Goal: Task Accomplishment & Management: Manage account settings

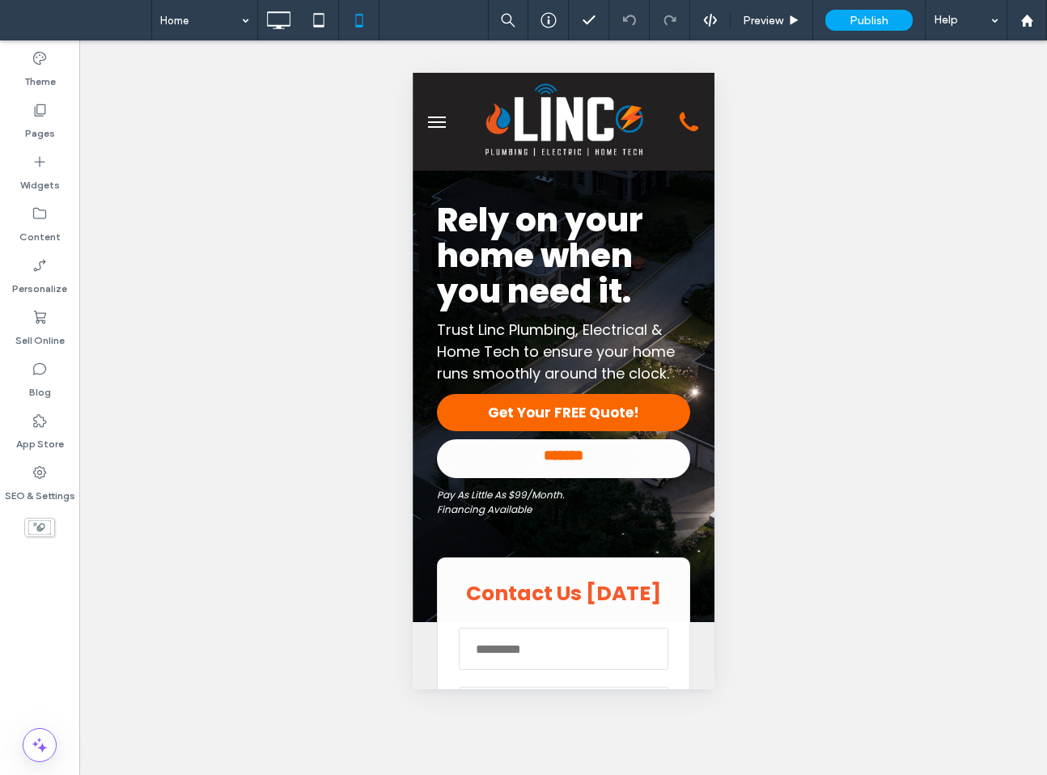
click at [435, 126] on span "menu" at bounding box center [436, 127] width 18 height 2
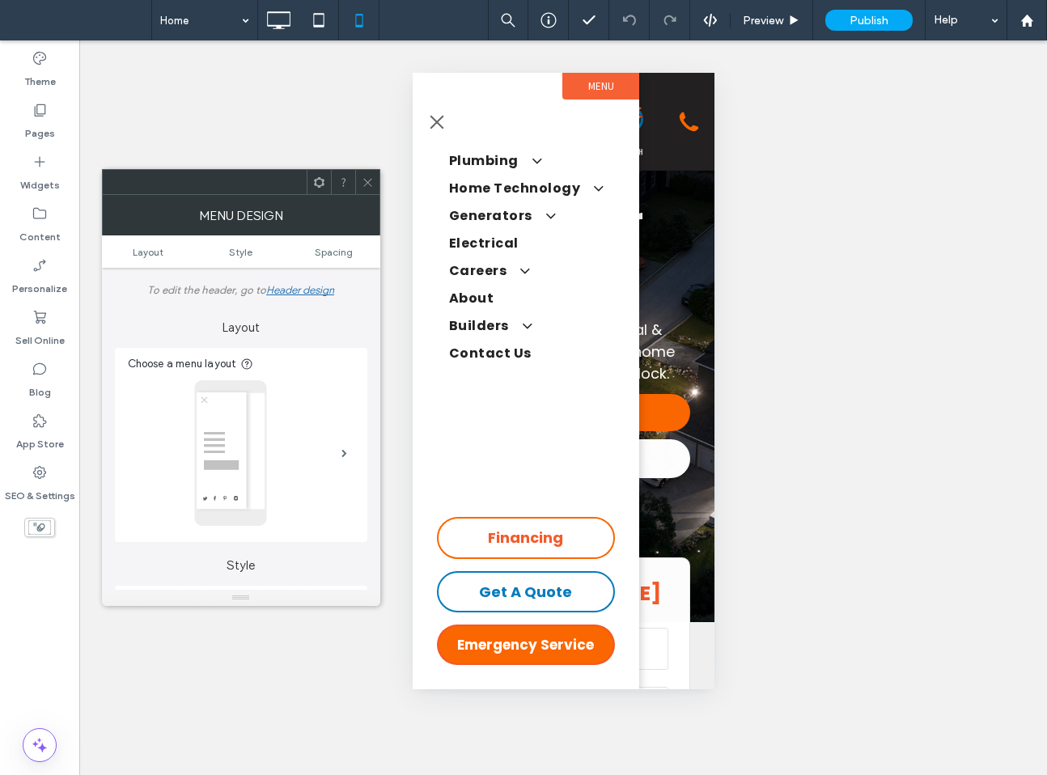
click at [435, 126] on button "menu" at bounding box center [436, 122] width 32 height 32
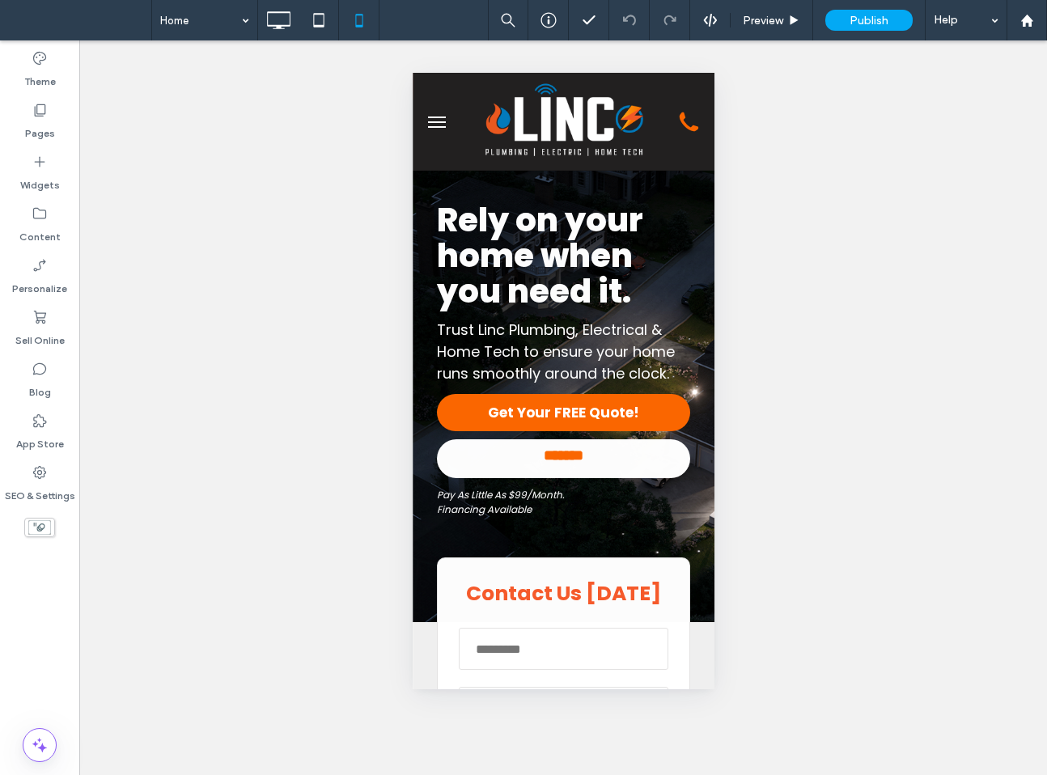
click at [436, 125] on button "menu" at bounding box center [436, 122] width 32 height 32
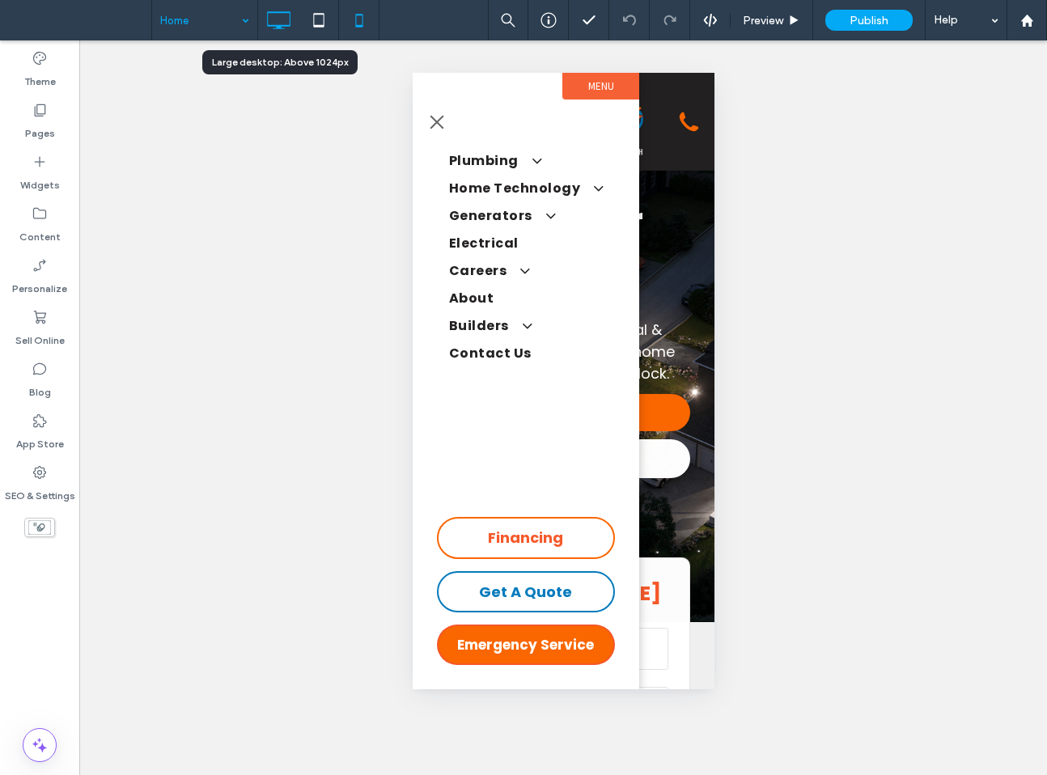
click at [284, 23] on icon at bounding box center [278, 20] width 32 height 32
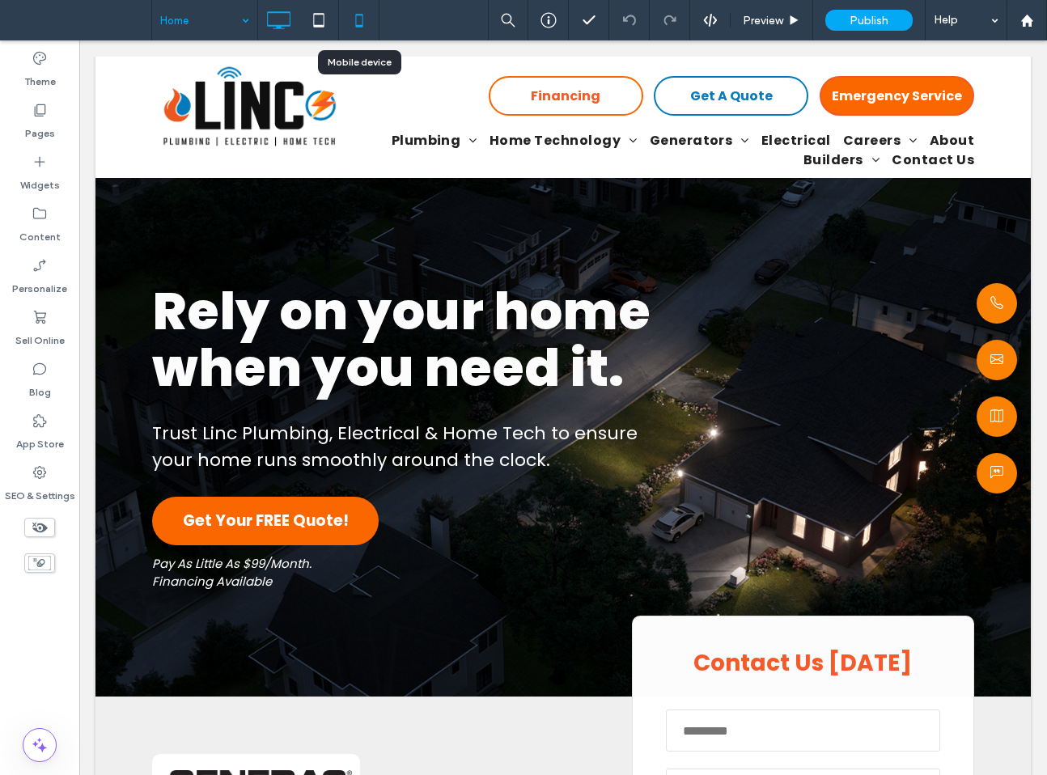
click at [358, 20] on icon at bounding box center [359, 20] width 32 height 32
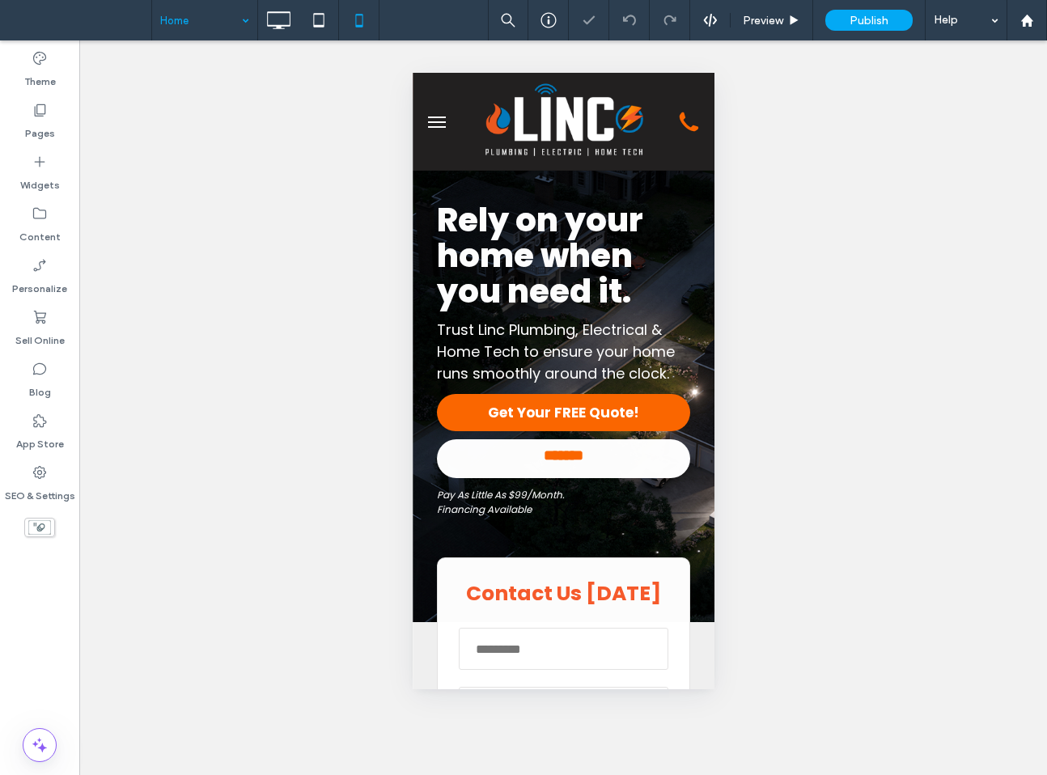
click at [431, 123] on button "menu" at bounding box center [436, 122] width 32 height 32
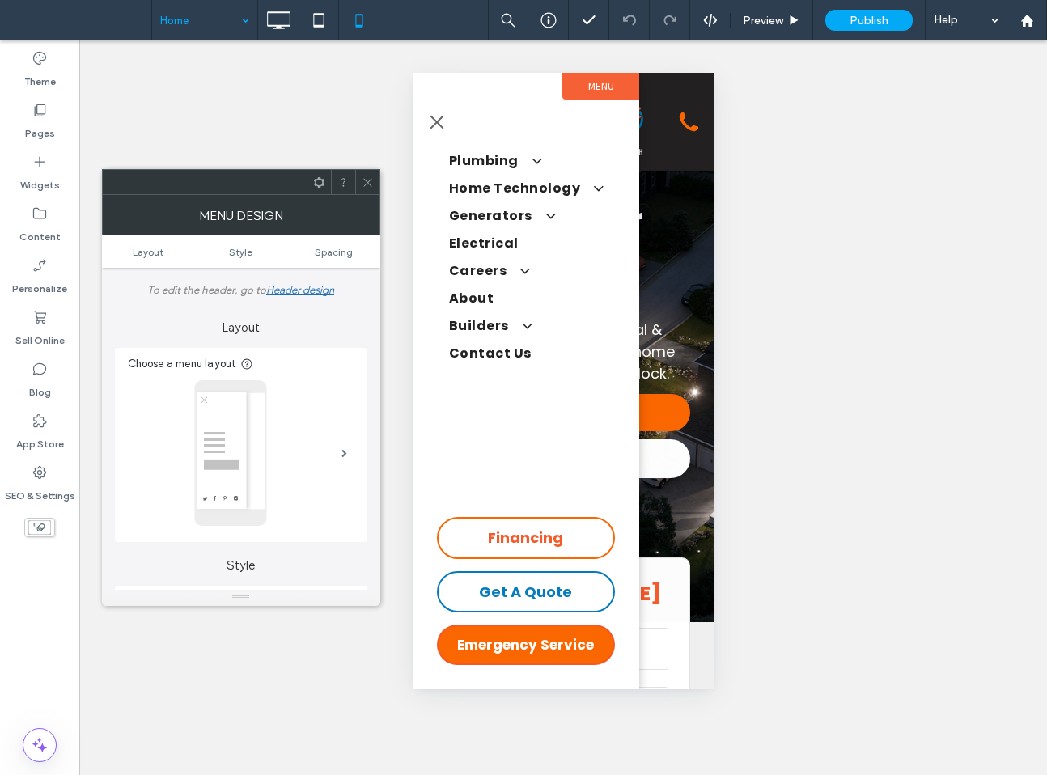
click at [371, 180] on icon at bounding box center [368, 182] width 12 height 12
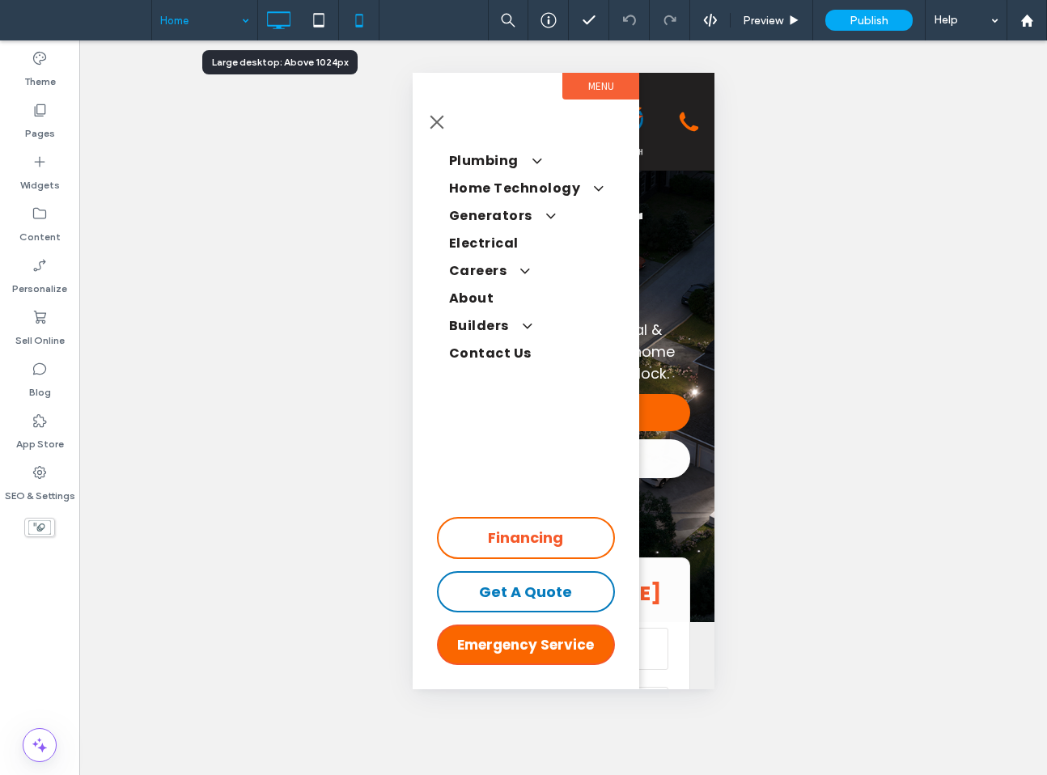
click at [283, 25] on use at bounding box center [278, 20] width 23 height 18
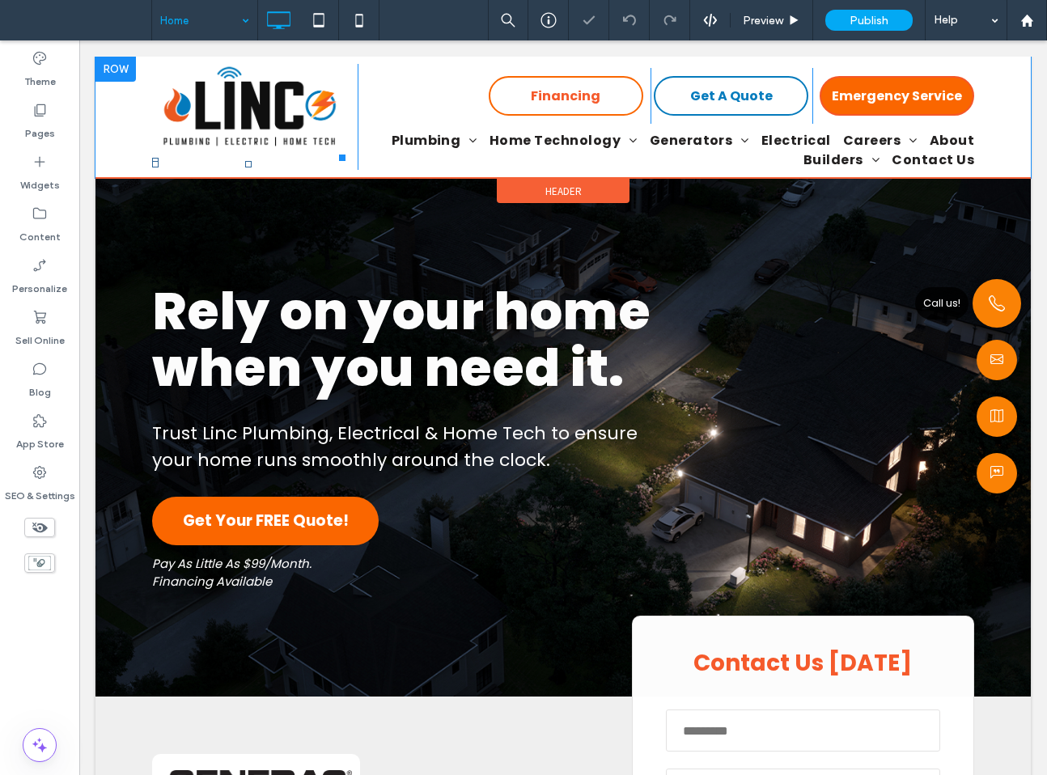
click at [982, 295] on span "Call us!" at bounding box center [997, 303] width 49 height 49
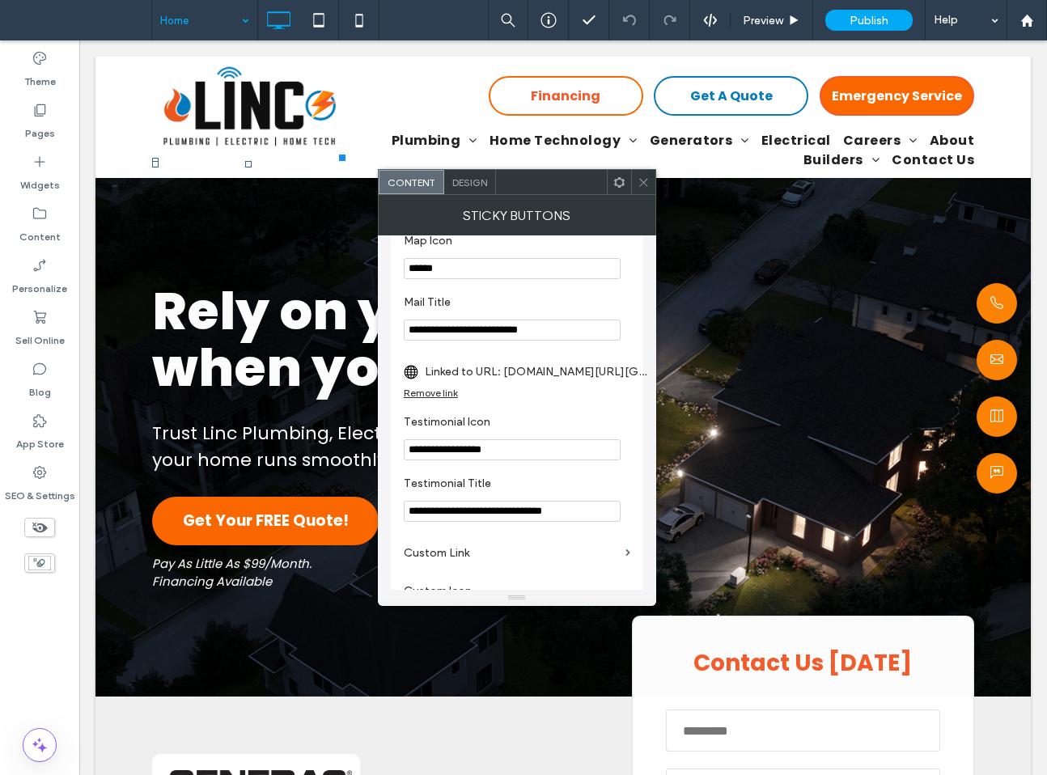
scroll to position [628, 0]
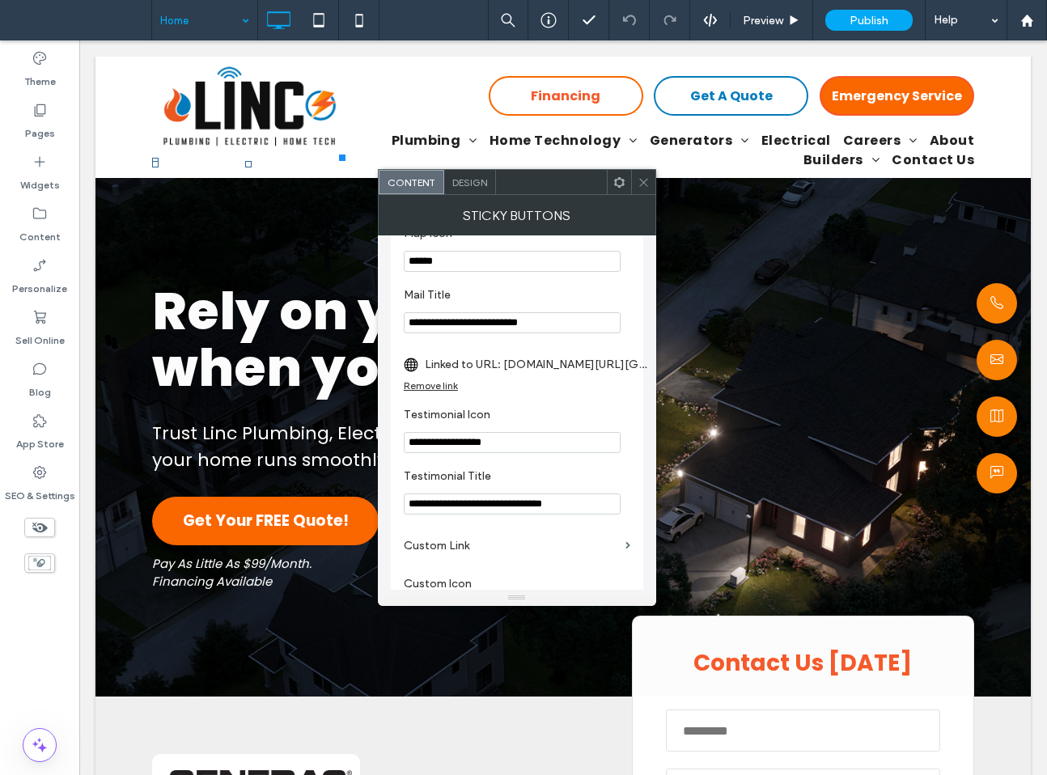
click at [645, 184] on use at bounding box center [643, 182] width 8 height 8
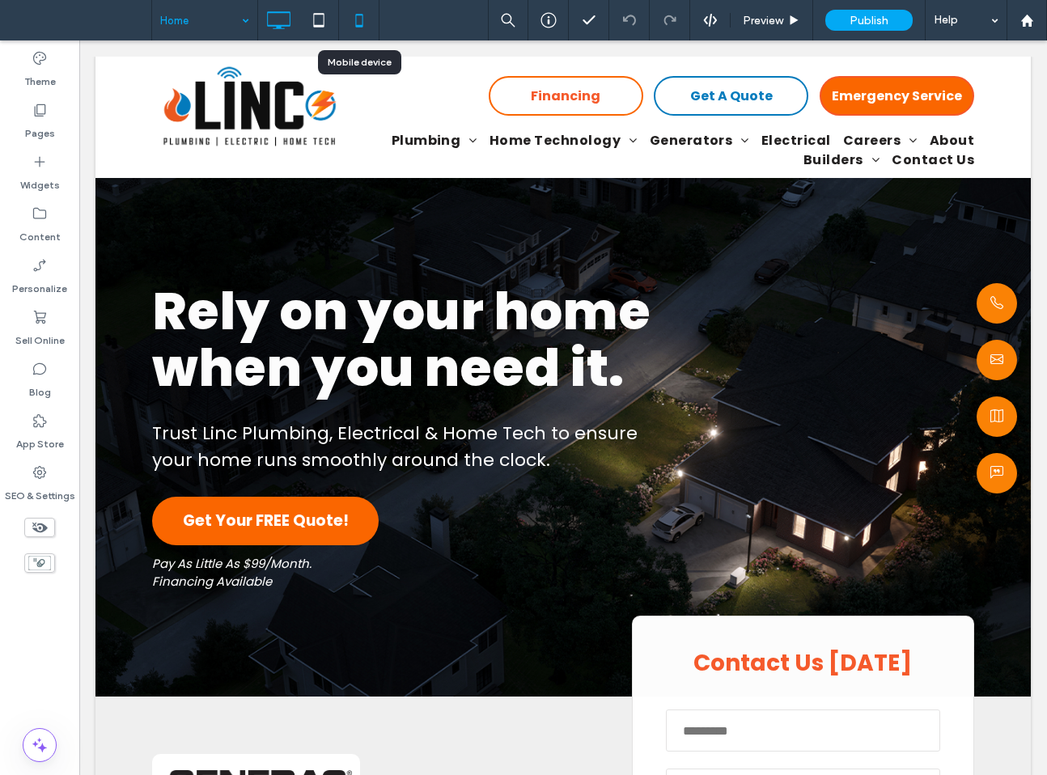
click at [358, 32] on icon at bounding box center [359, 20] width 32 height 32
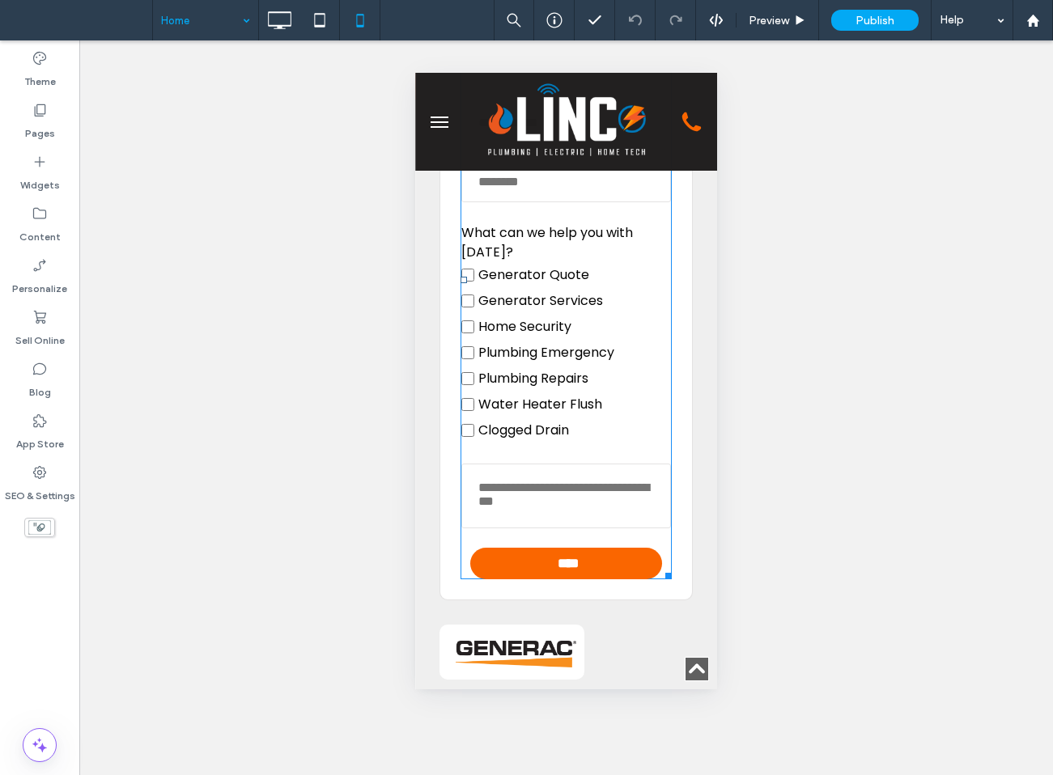
scroll to position [0, 0]
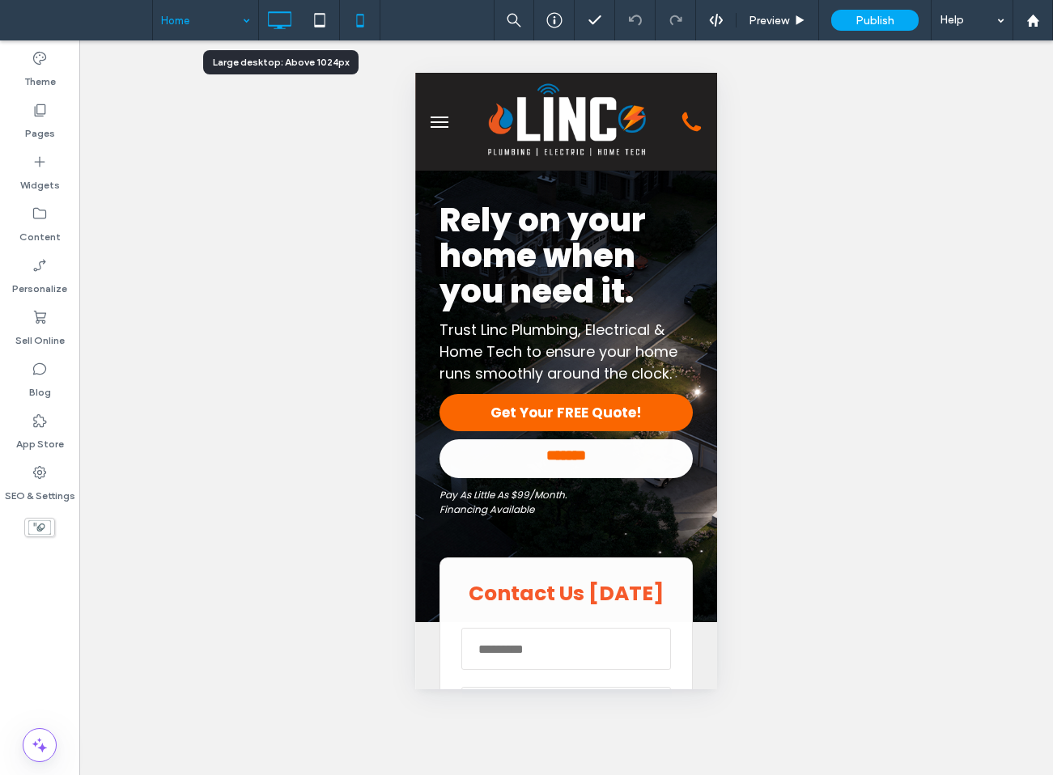
click at [277, 21] on icon at bounding box center [279, 20] width 32 height 32
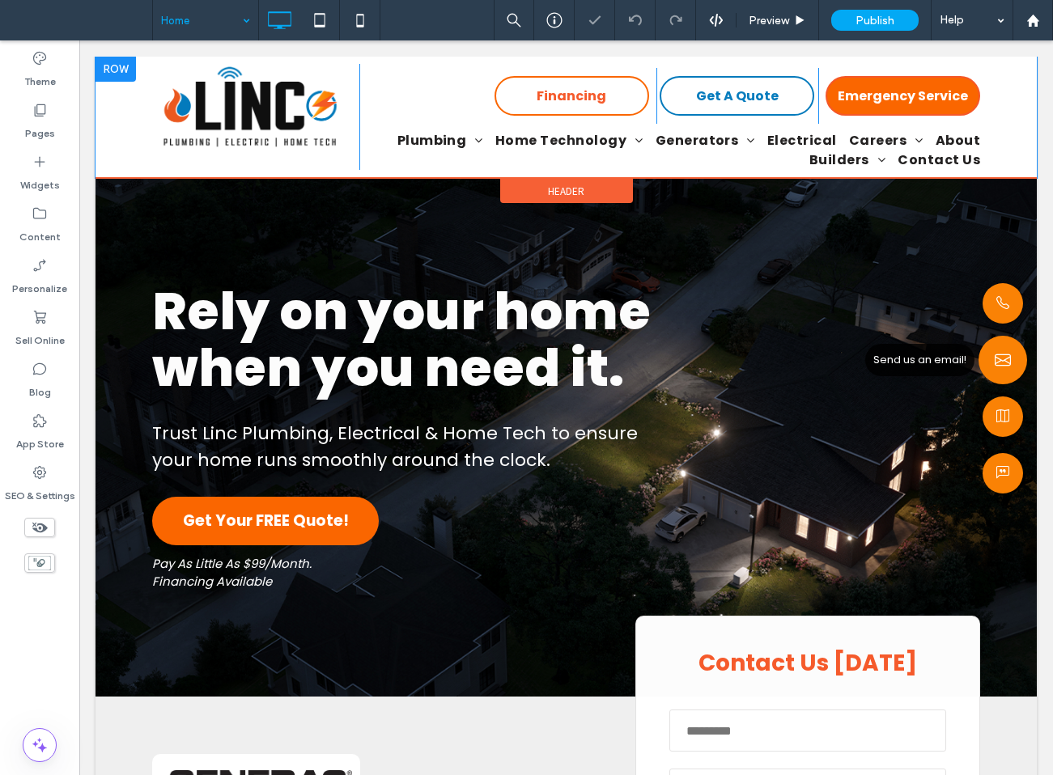
click at [983, 351] on span "Send us an email!" at bounding box center [1002, 360] width 49 height 49
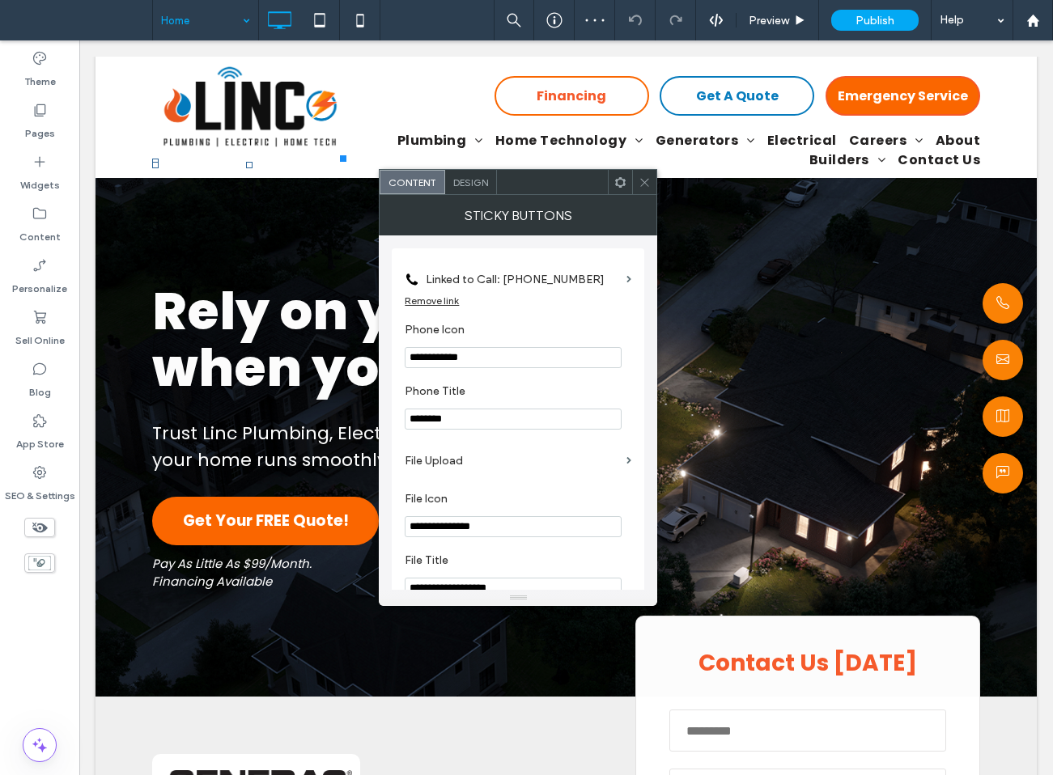
click at [481, 191] on div "Design" at bounding box center [471, 182] width 52 height 24
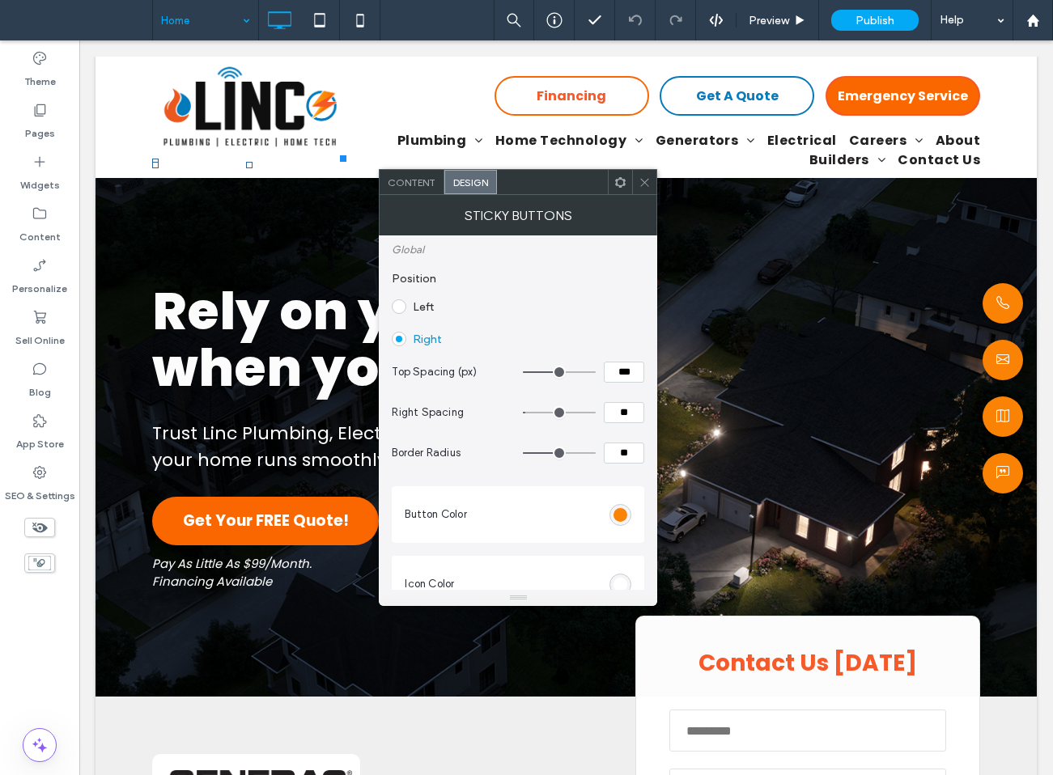
click at [406, 186] on span "Content" at bounding box center [412, 182] width 48 height 12
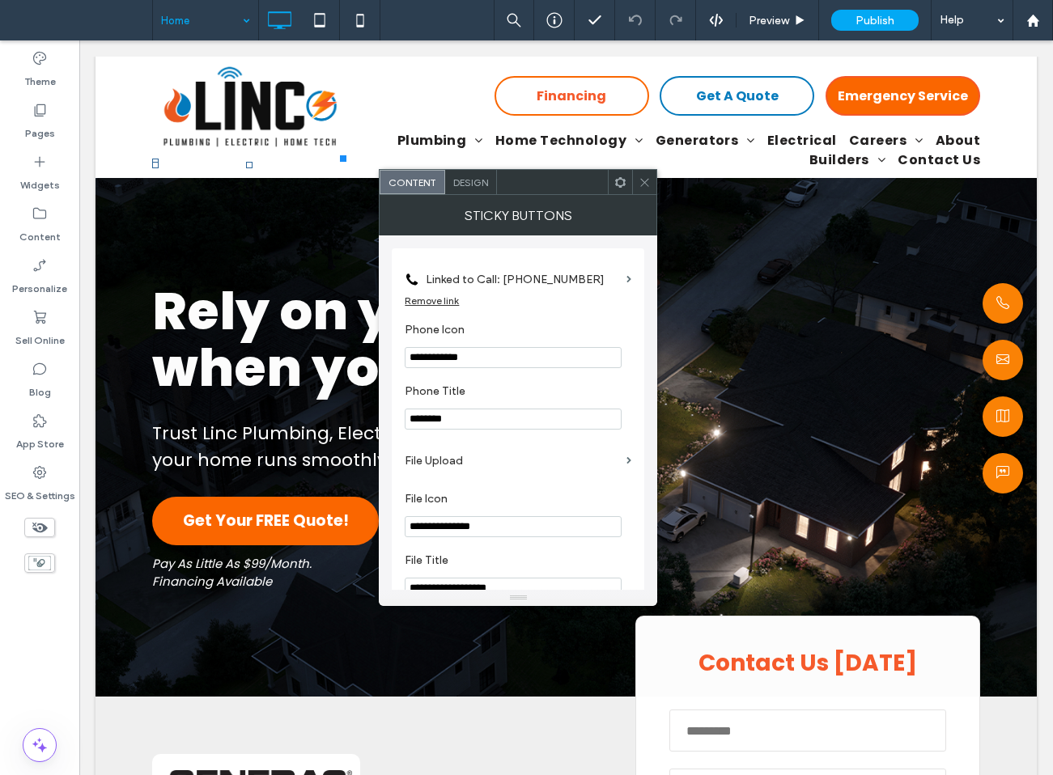
click at [461, 181] on span "Design" at bounding box center [470, 182] width 35 height 12
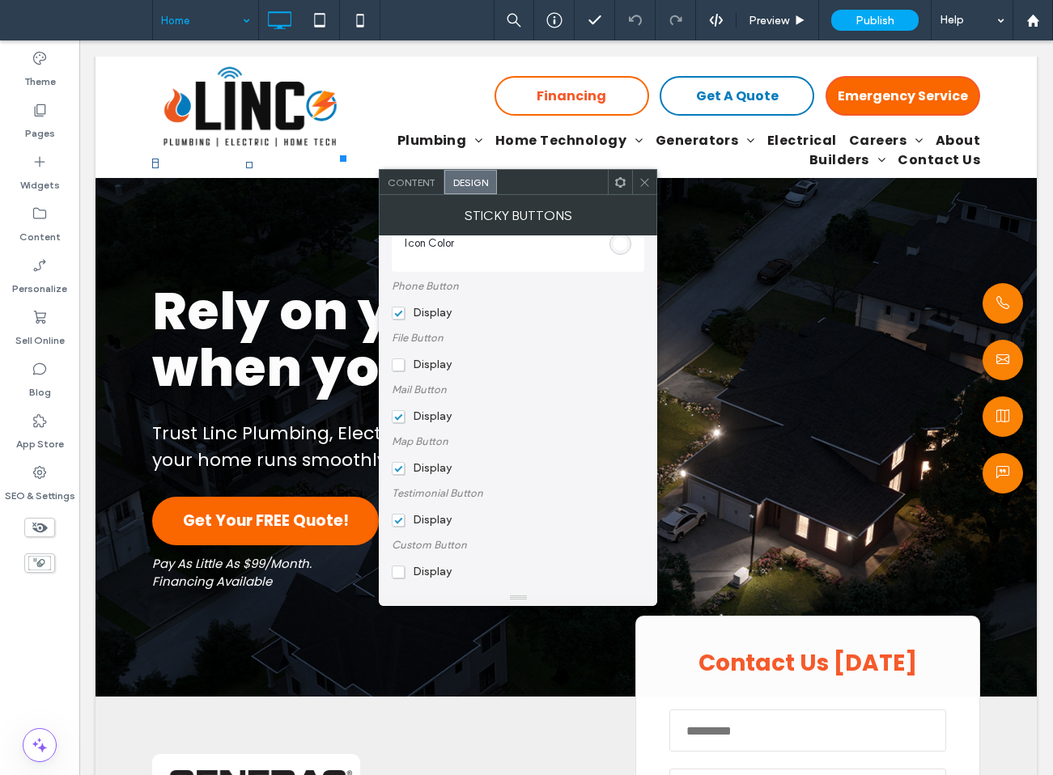
scroll to position [401, 0]
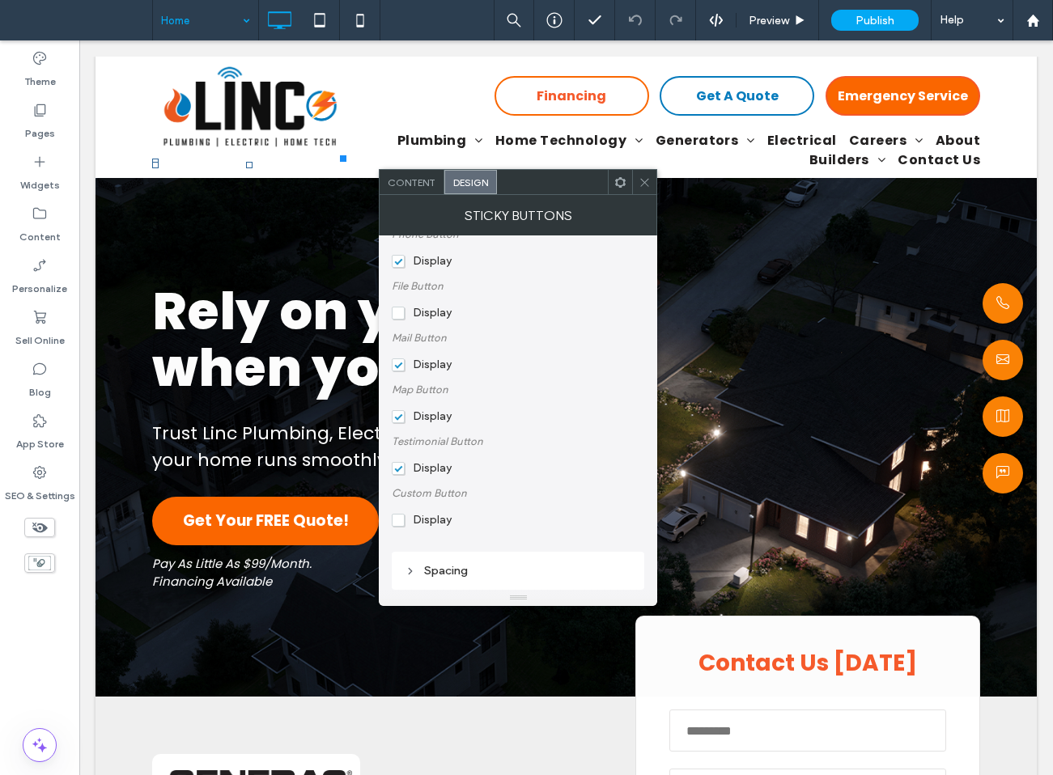
click at [402, 565] on div "Spacing" at bounding box center [518, 571] width 252 height 38
click at [417, 567] on div "Spacing" at bounding box center [518, 571] width 227 height 14
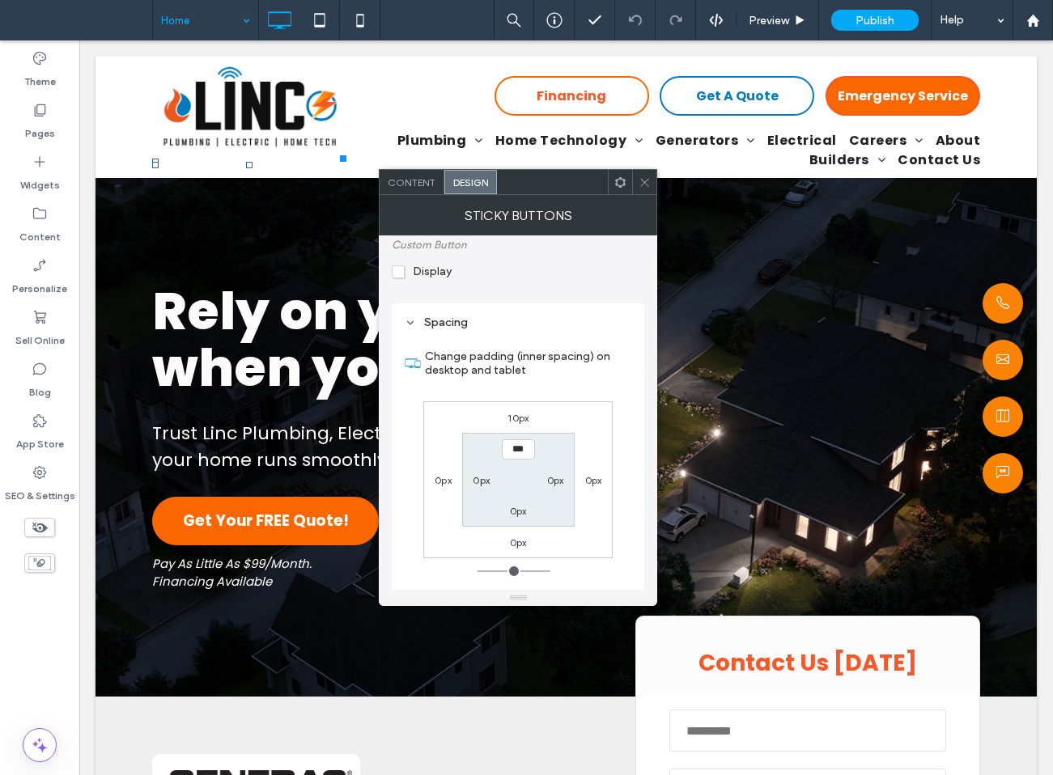
scroll to position [684, 0]
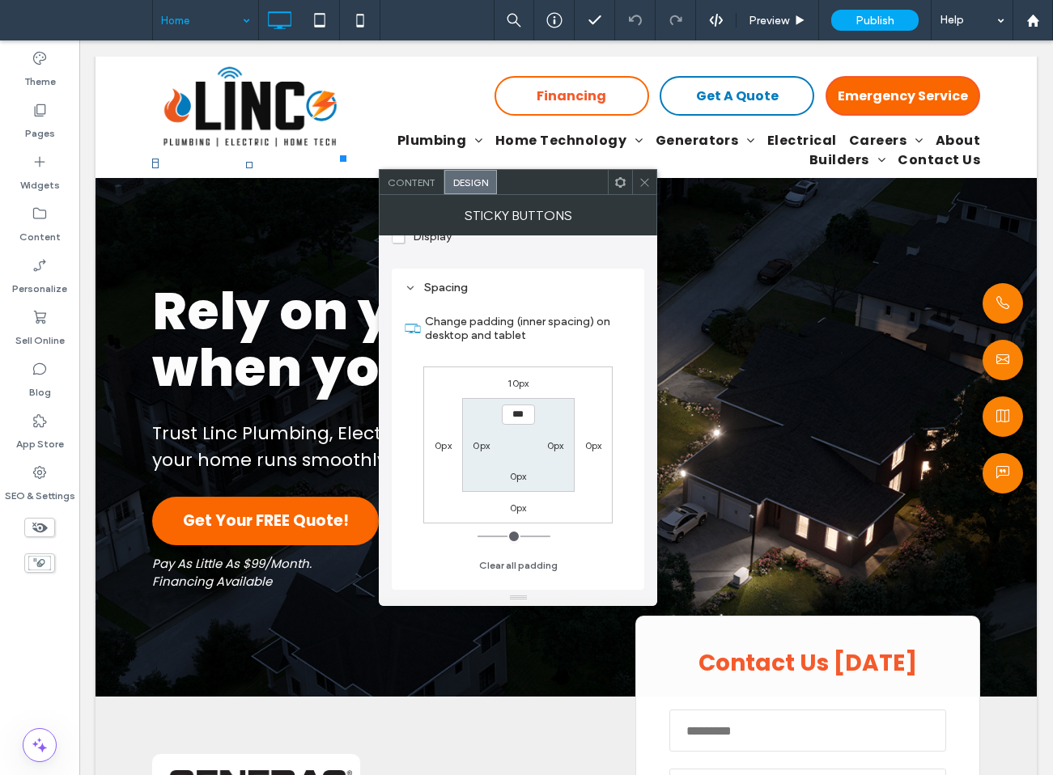
click at [643, 190] on span at bounding box center [644, 182] width 12 height 24
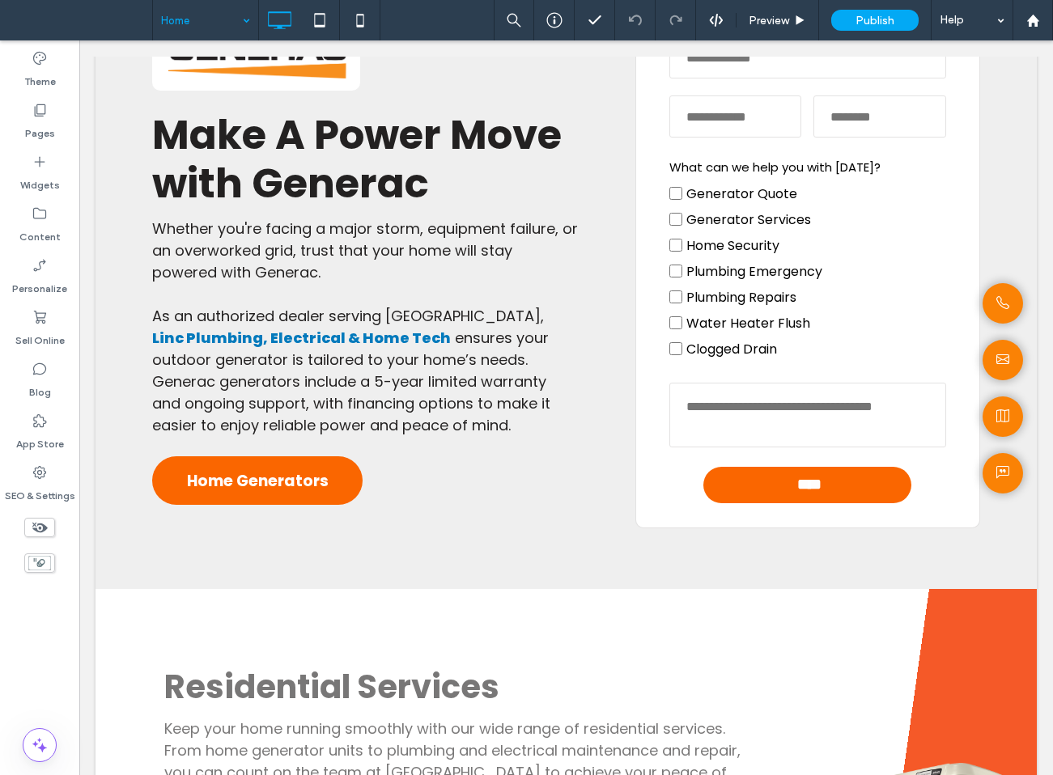
scroll to position [0, 0]
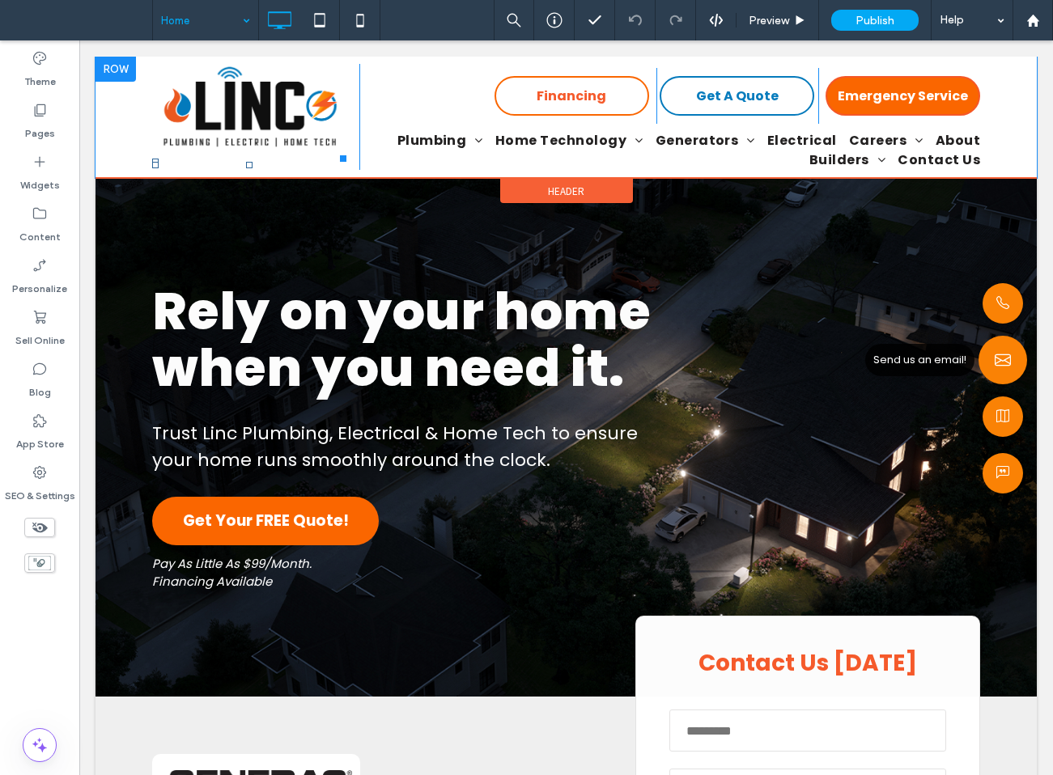
click at [1007, 352] on icon at bounding box center [1003, 360] width 16 height 24
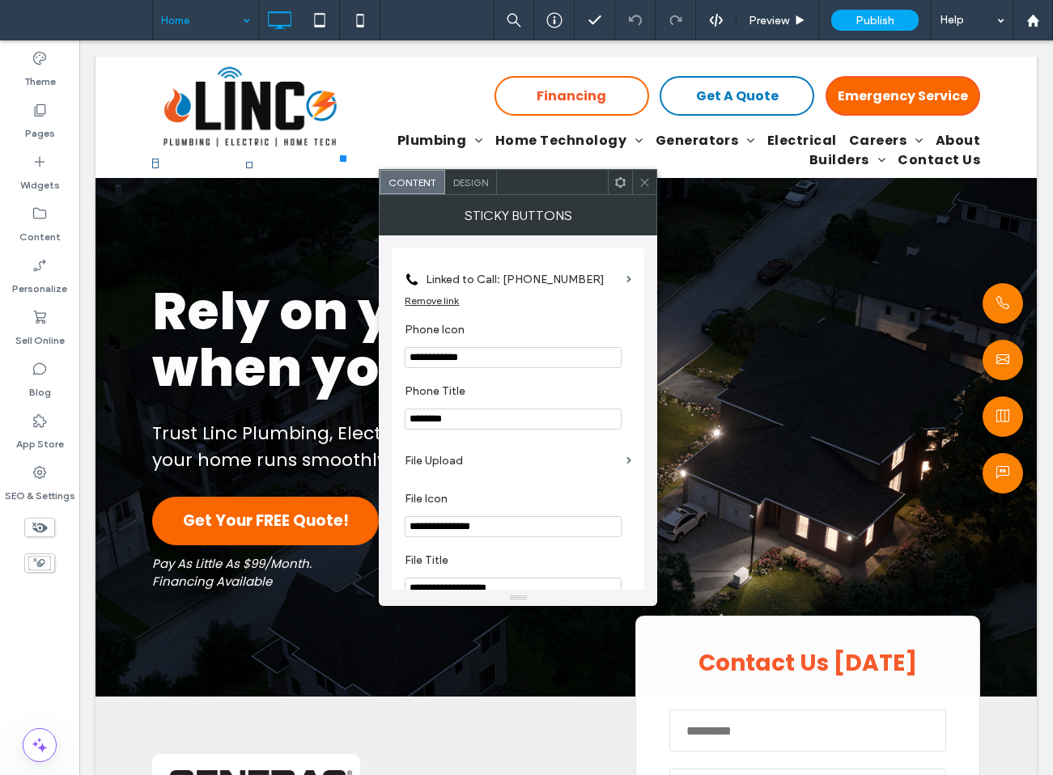
click at [468, 180] on span "Design" at bounding box center [470, 182] width 35 height 12
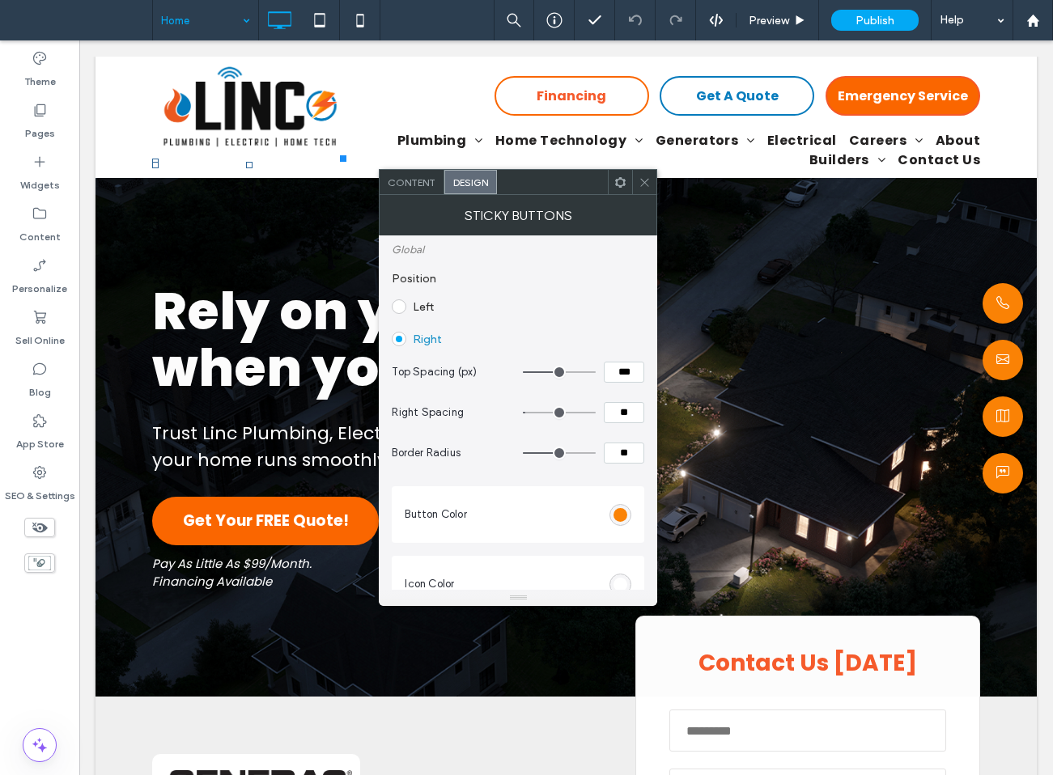
click at [498, 280] on label "Position" at bounding box center [518, 279] width 252 height 30
click at [644, 182] on icon at bounding box center [644, 182] width 12 height 12
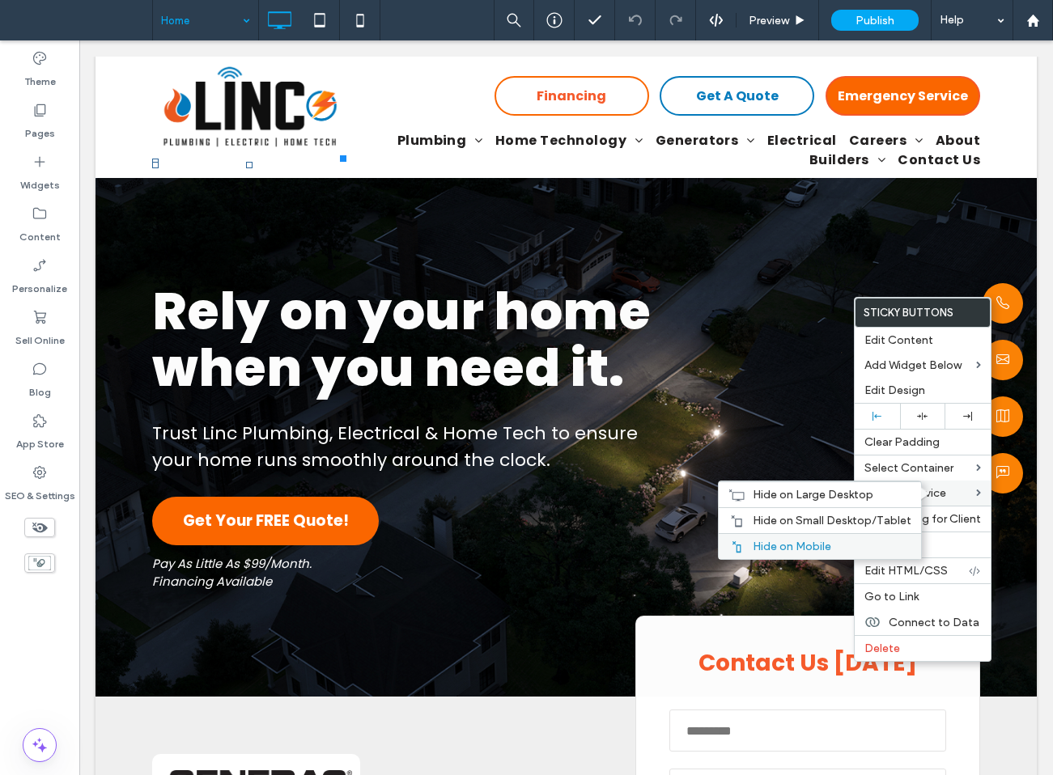
click at [791, 551] on span "Hide on Mobile" at bounding box center [792, 547] width 78 height 14
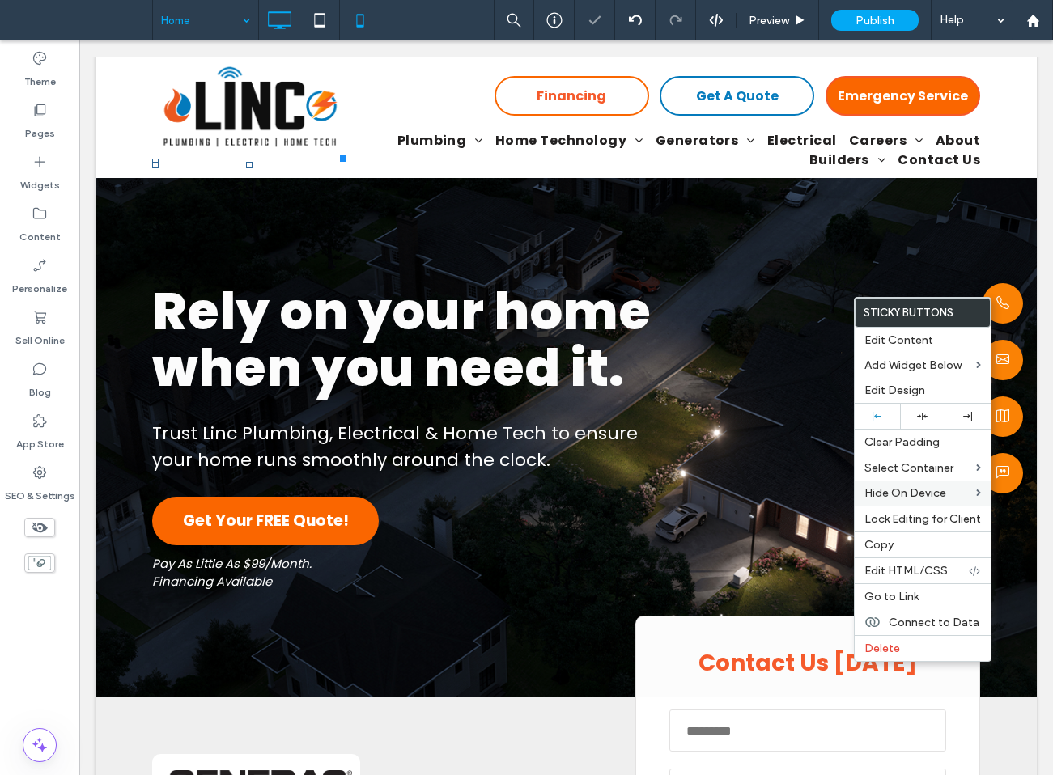
click at [365, 19] on icon at bounding box center [360, 20] width 32 height 32
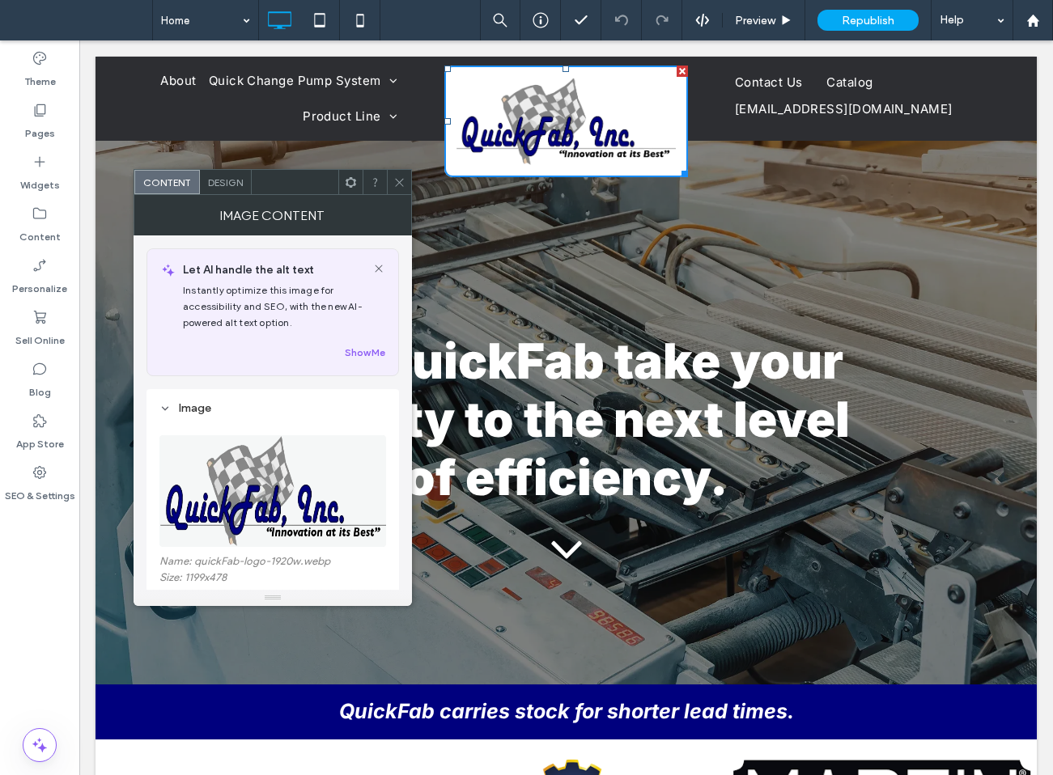
click at [262, 473] on img at bounding box center [273, 491] width 228 height 112
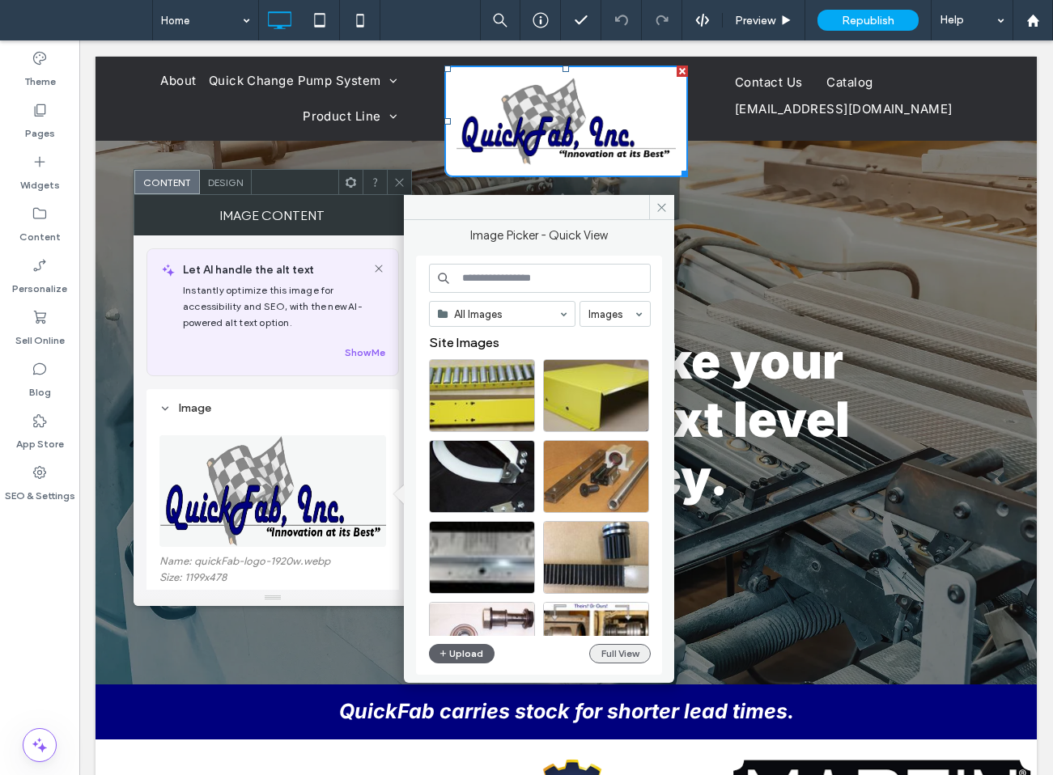
click at [625, 658] on button "Full View" at bounding box center [620, 653] width 62 height 19
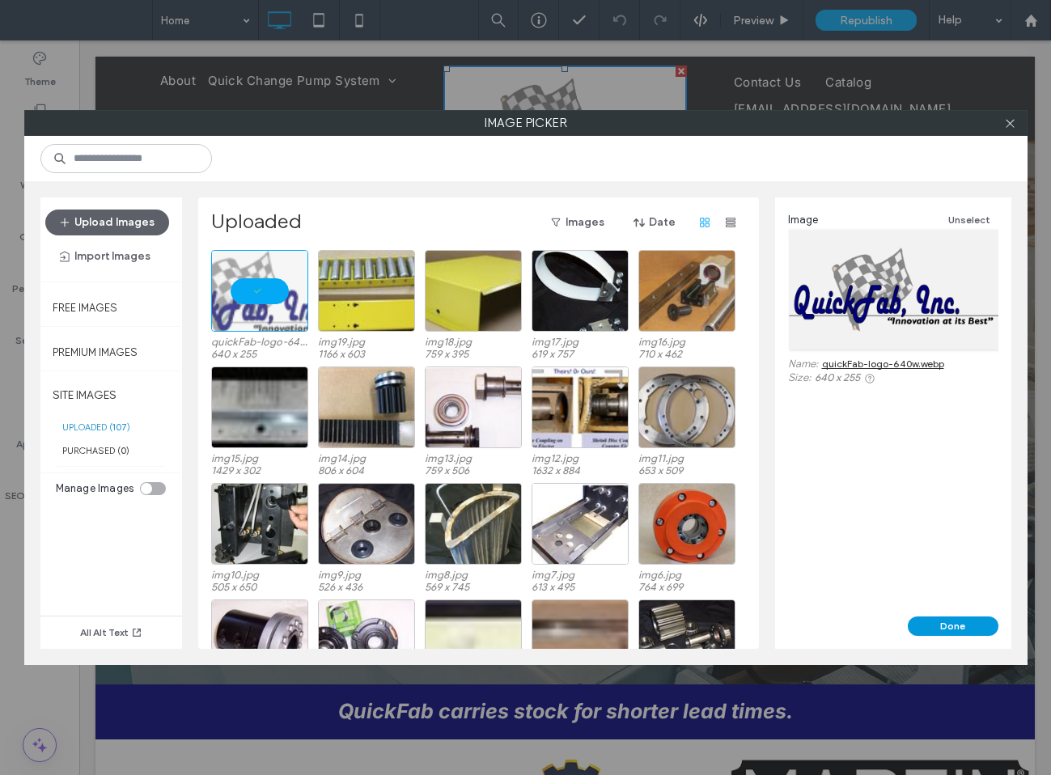
click at [920, 627] on button "Done" at bounding box center [953, 626] width 91 height 19
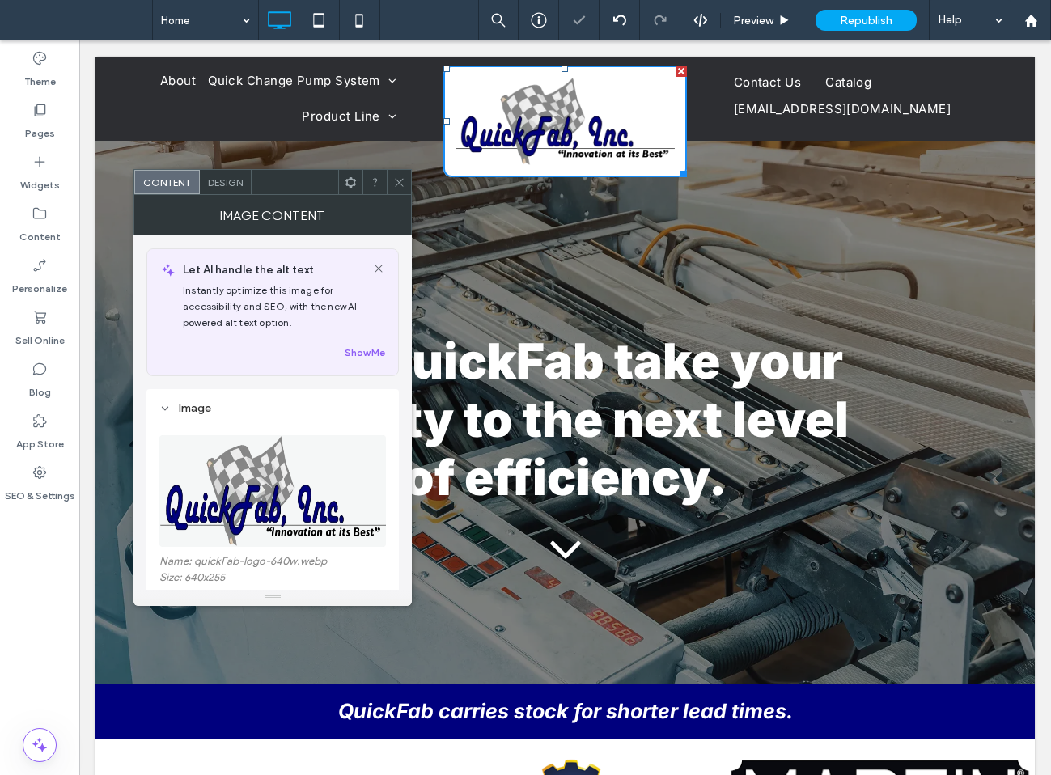
click at [395, 176] on icon at bounding box center [399, 182] width 12 height 12
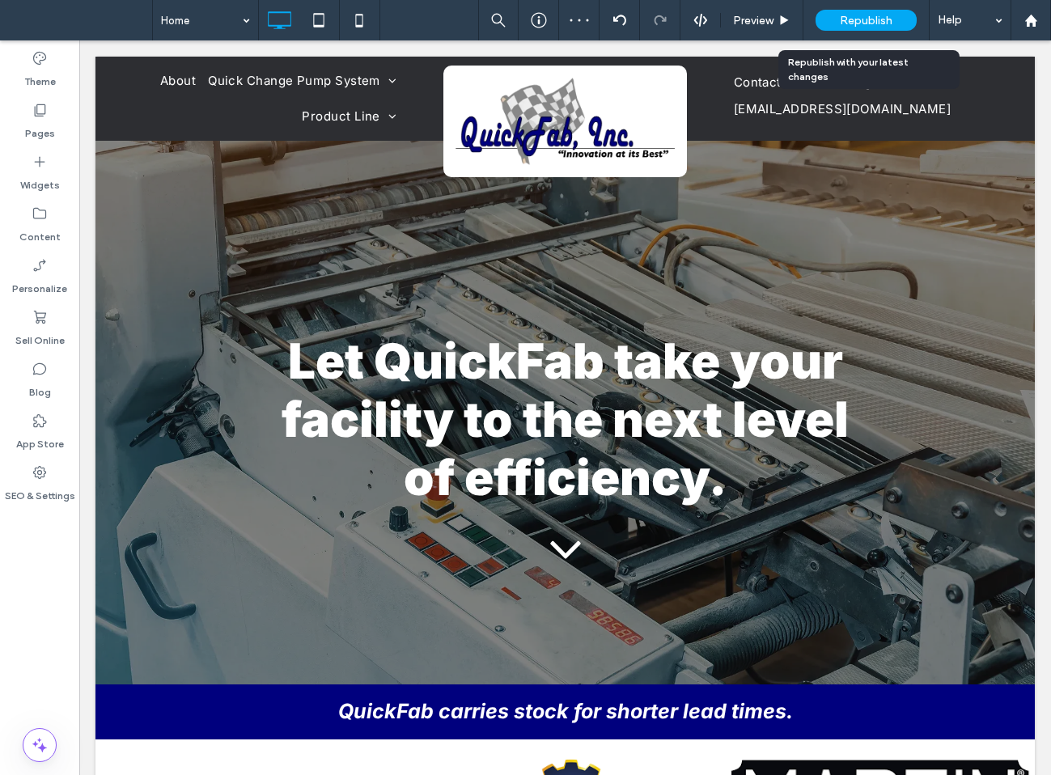
click at [854, 11] on div "Republish" at bounding box center [866, 20] width 101 height 21
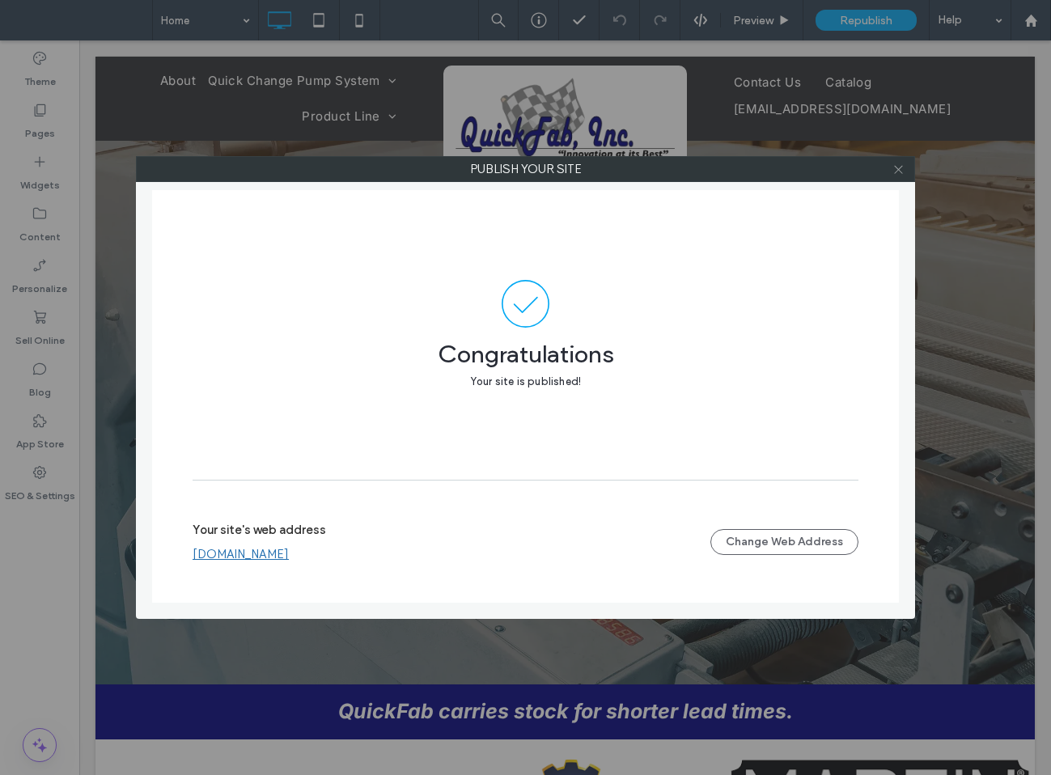
click at [897, 173] on icon at bounding box center [899, 169] width 12 height 12
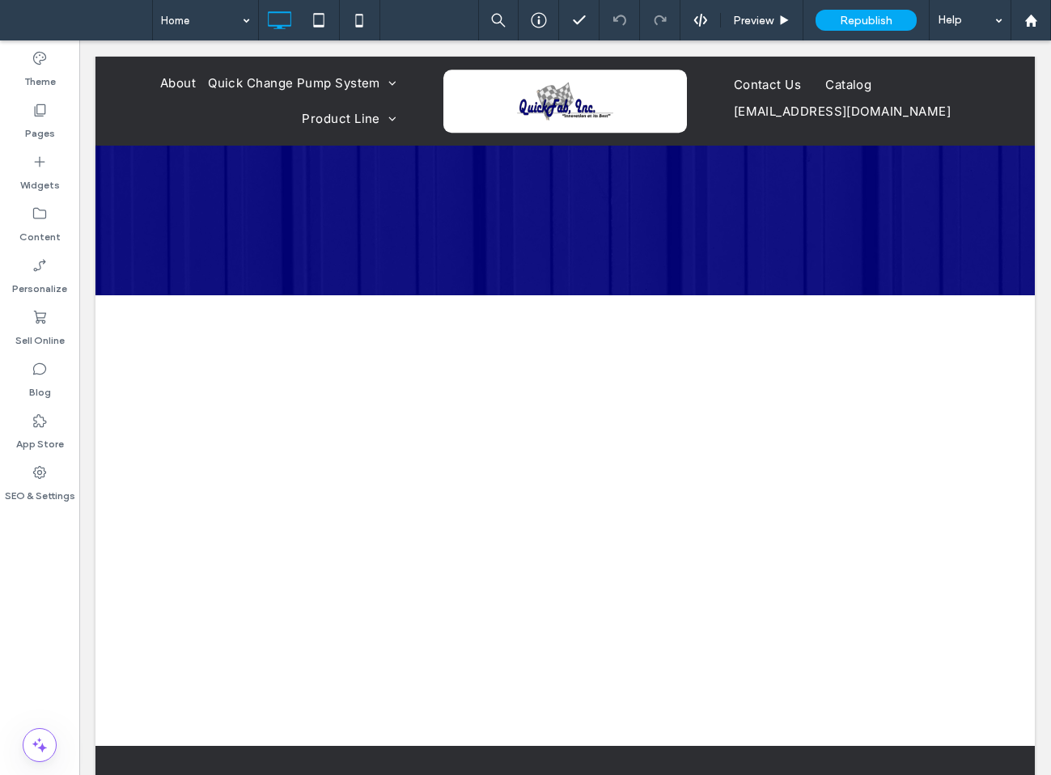
scroll to position [2167, 0]
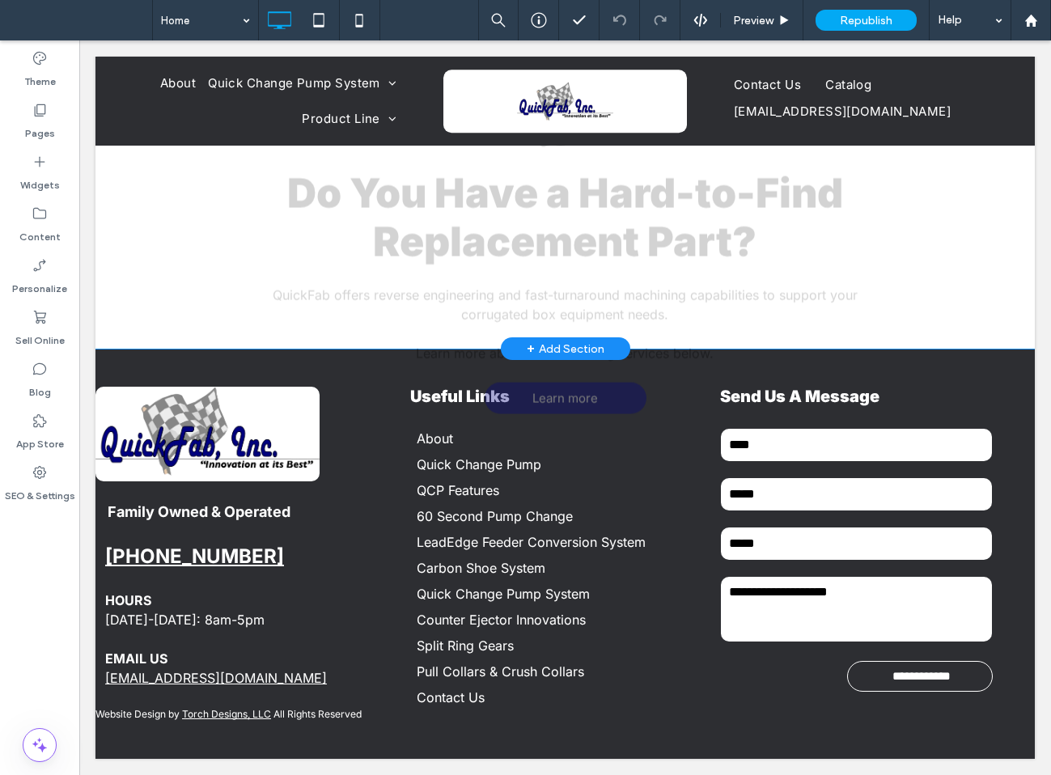
click at [230, 440] on div "chat icon Do You Have a Hard-to-Find Replacement Part? QuickFab offers reverse …" at bounding box center [564, 253] width 939 height 451
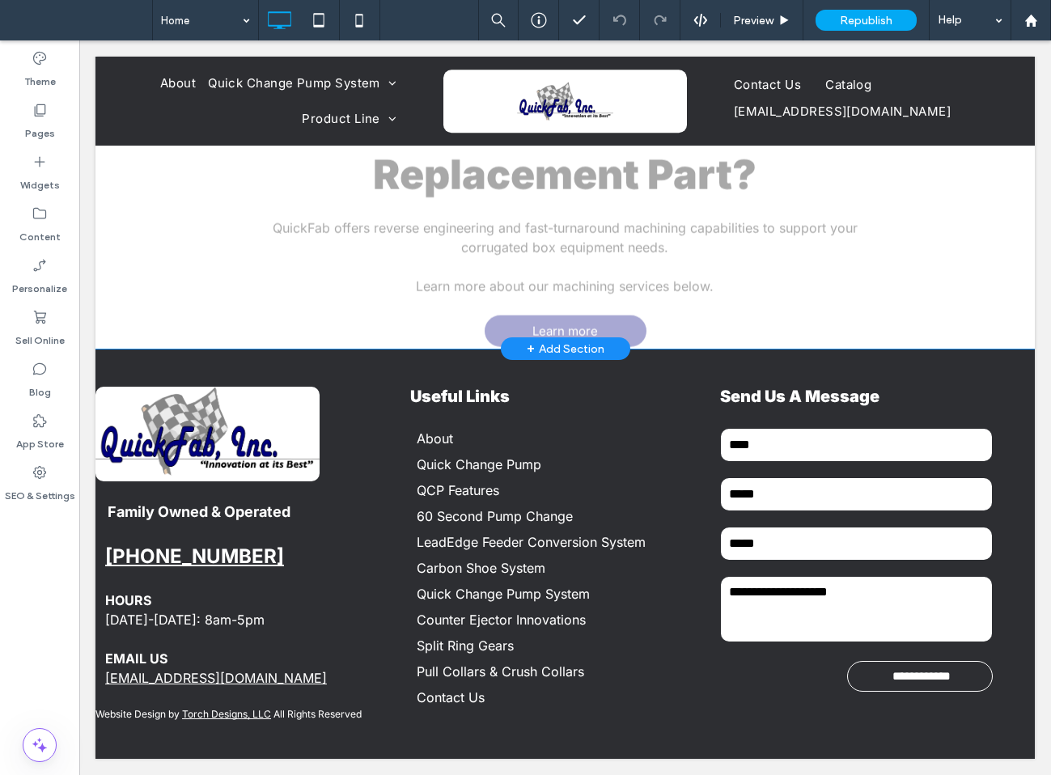
click at [230, 440] on div "**********" at bounding box center [564, 554] width 939 height 410
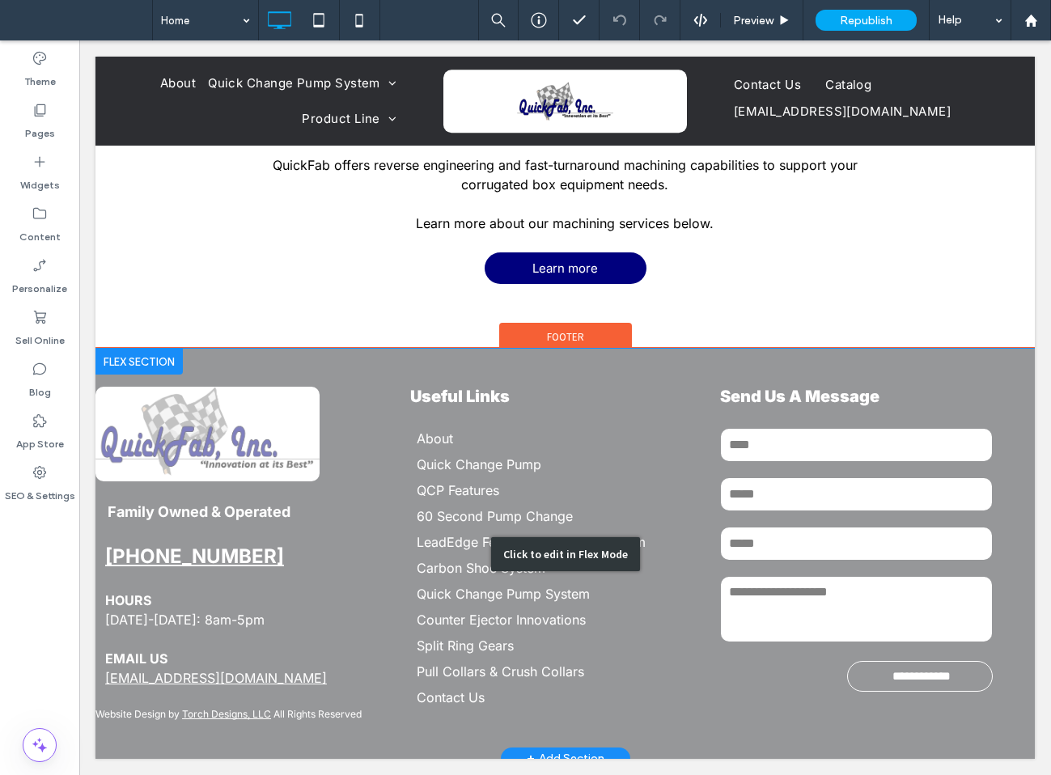
click at [231, 440] on div "Click to edit in Flex Mode" at bounding box center [564, 554] width 939 height 410
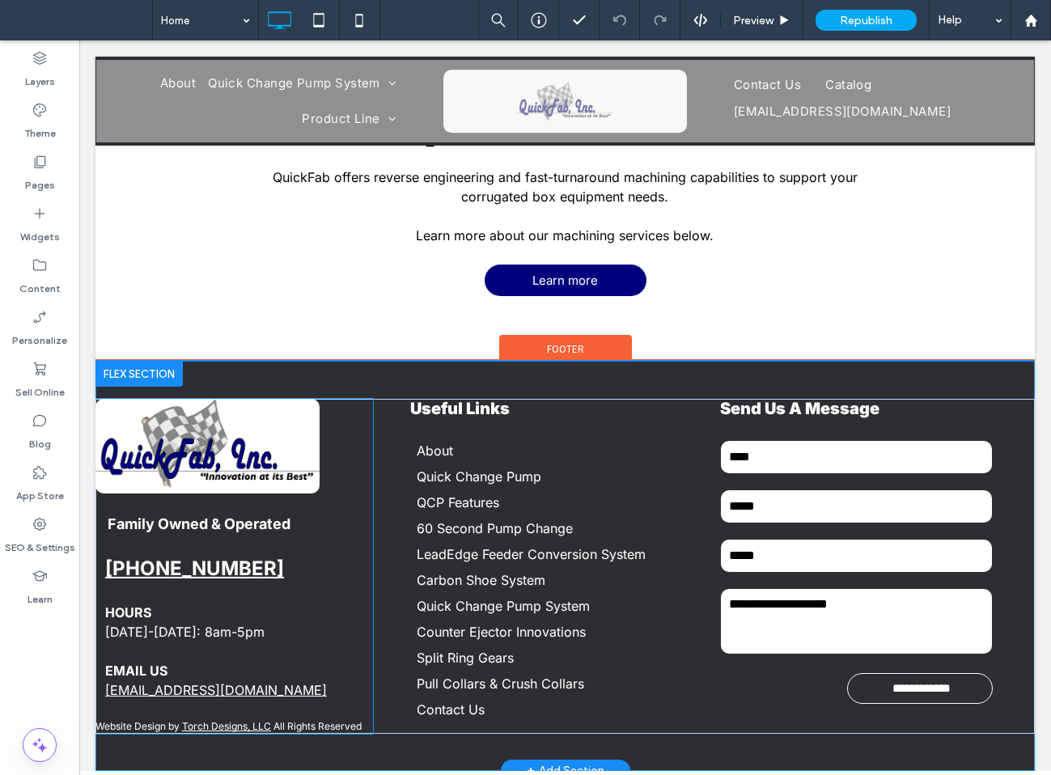
scroll to position [2155, 0]
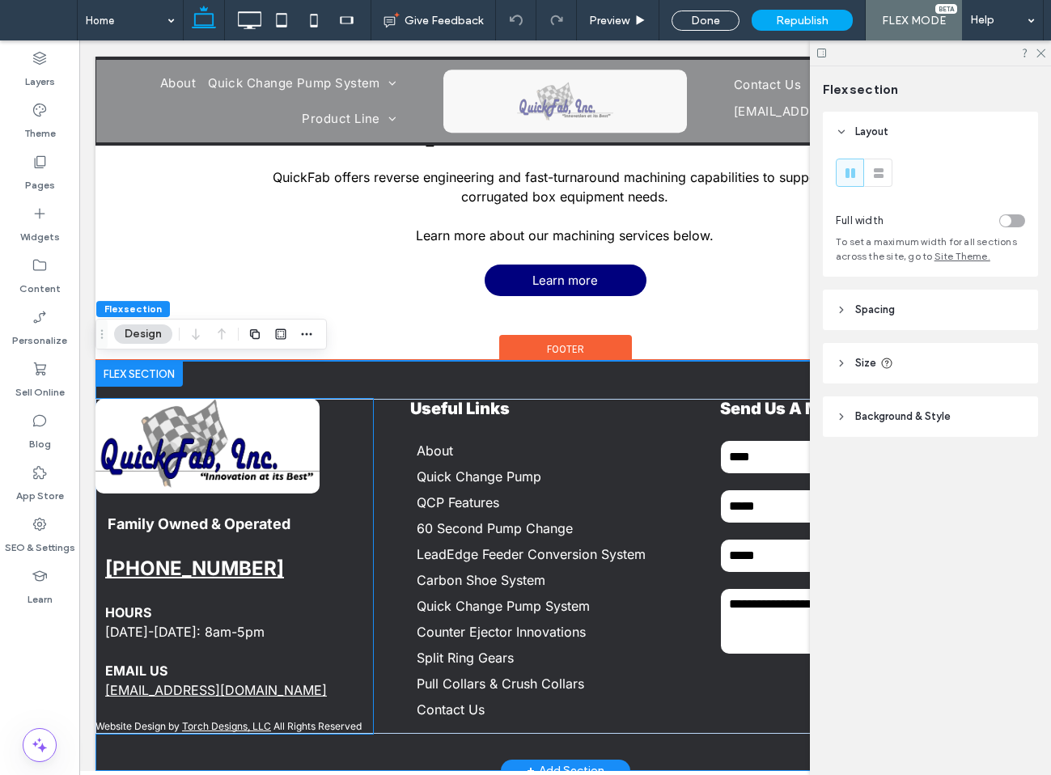
click at [231, 440] on img at bounding box center [207, 446] width 224 height 95
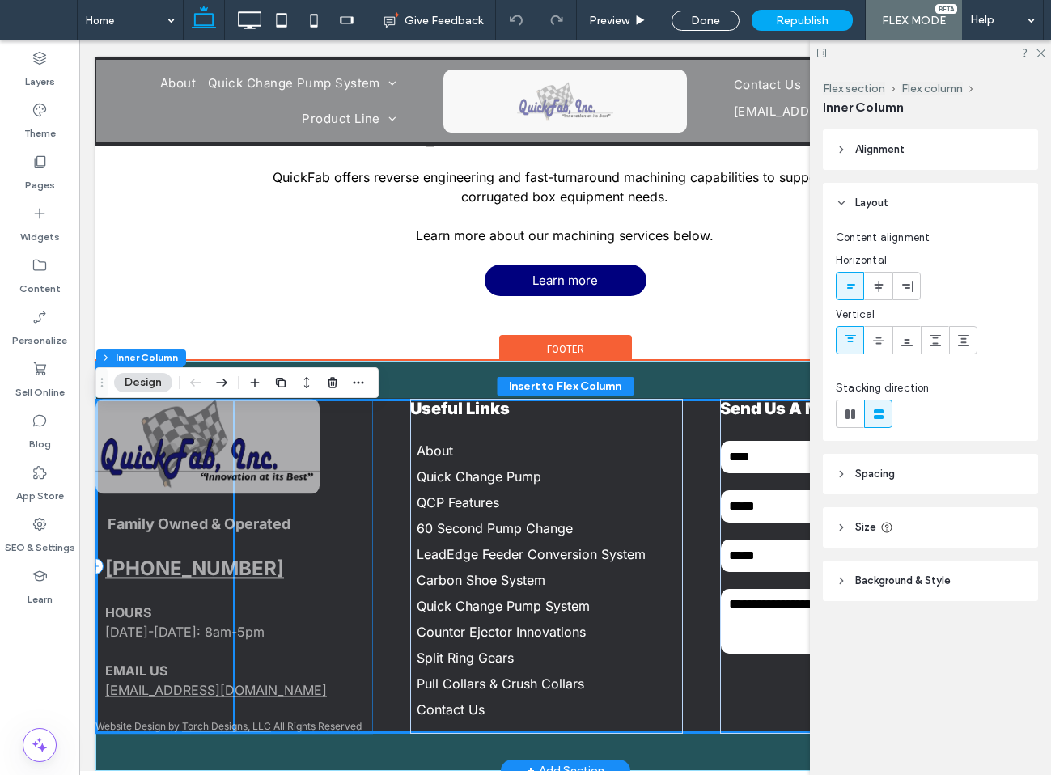
scroll to position [2144, 0]
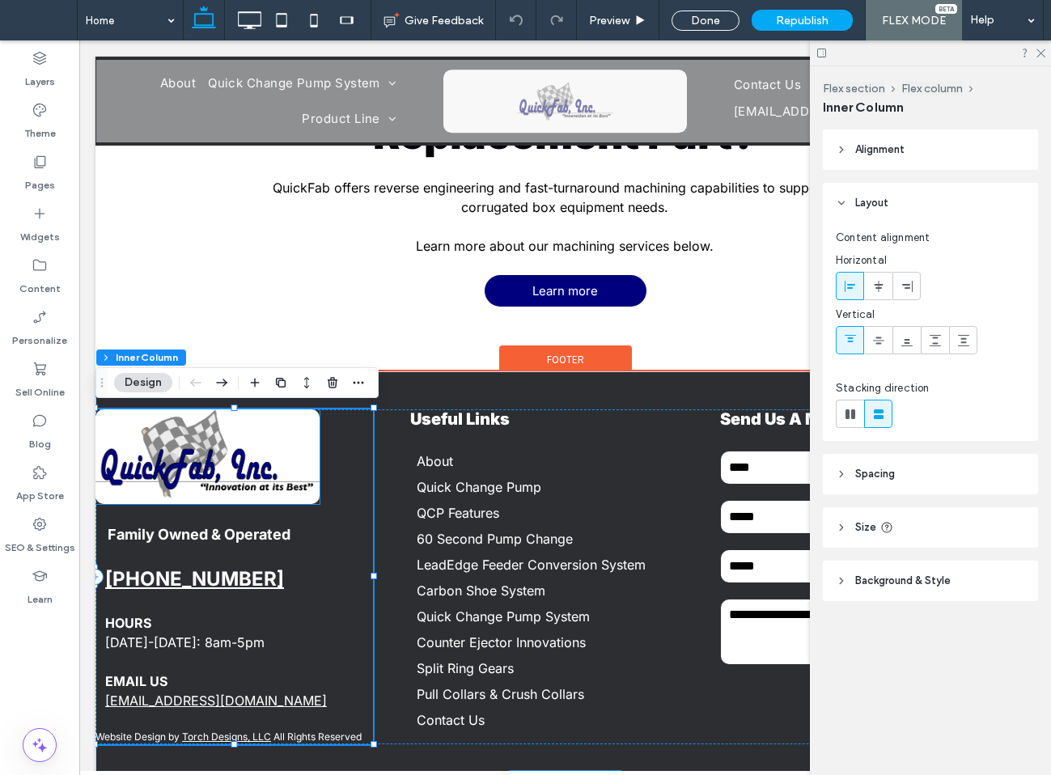
click at [141, 435] on img at bounding box center [207, 456] width 224 height 95
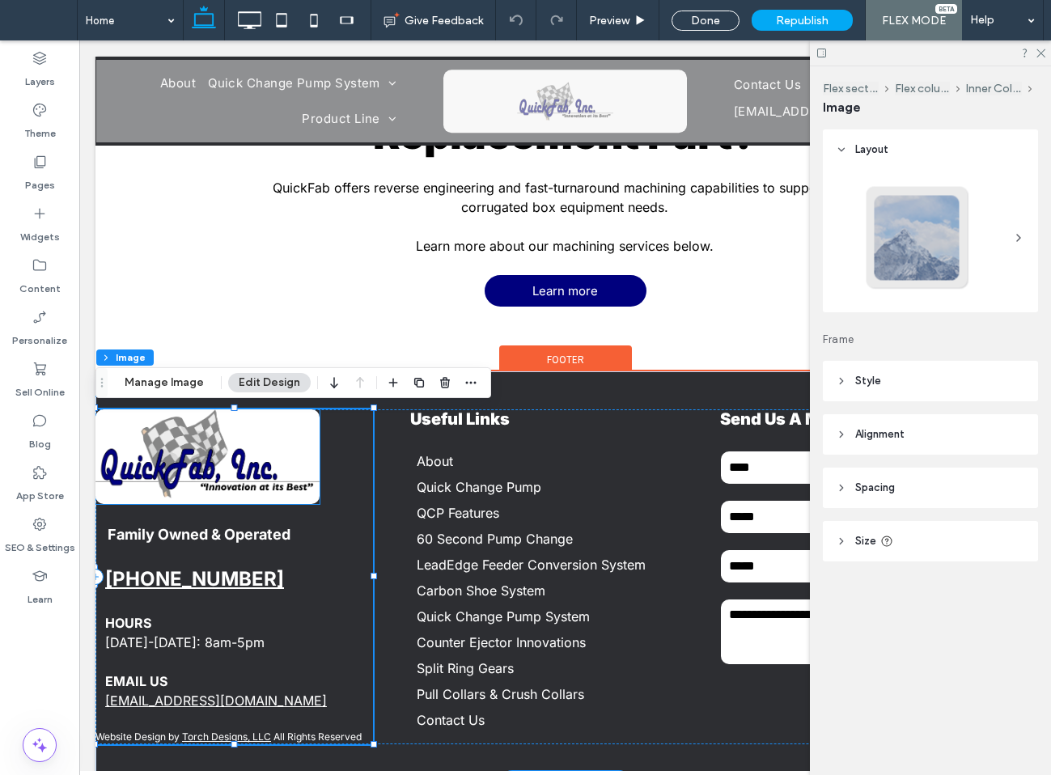
click at [141, 435] on img at bounding box center [207, 456] width 224 height 95
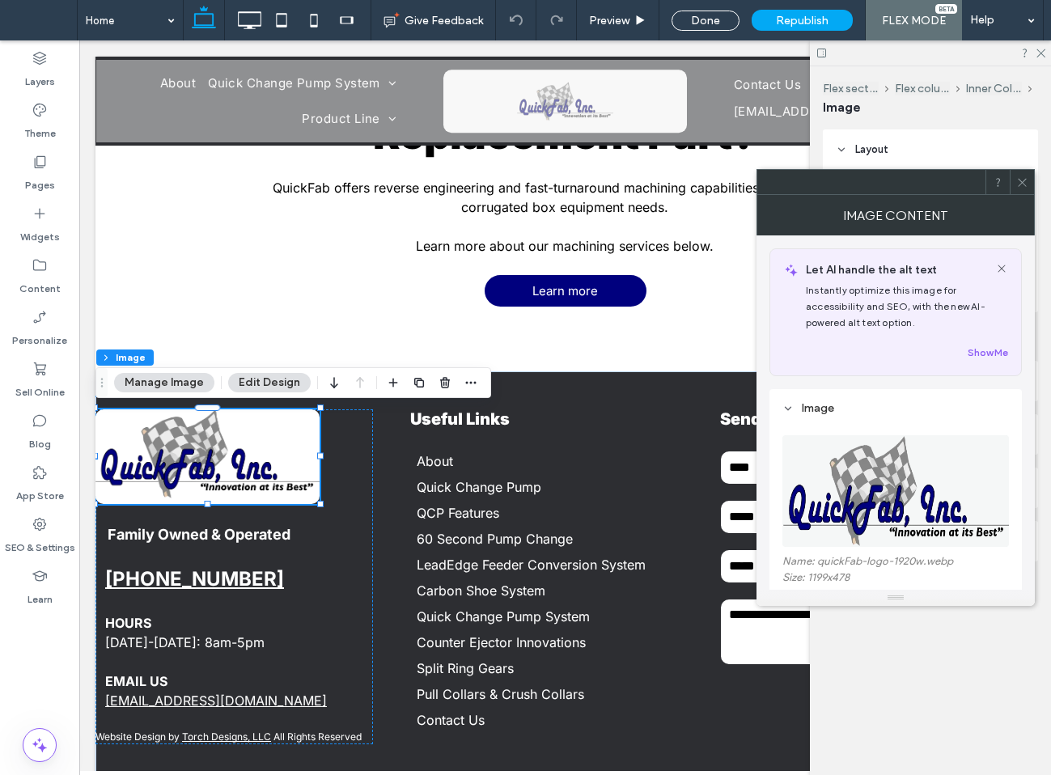
click at [871, 517] on img at bounding box center [897, 491] width 228 height 112
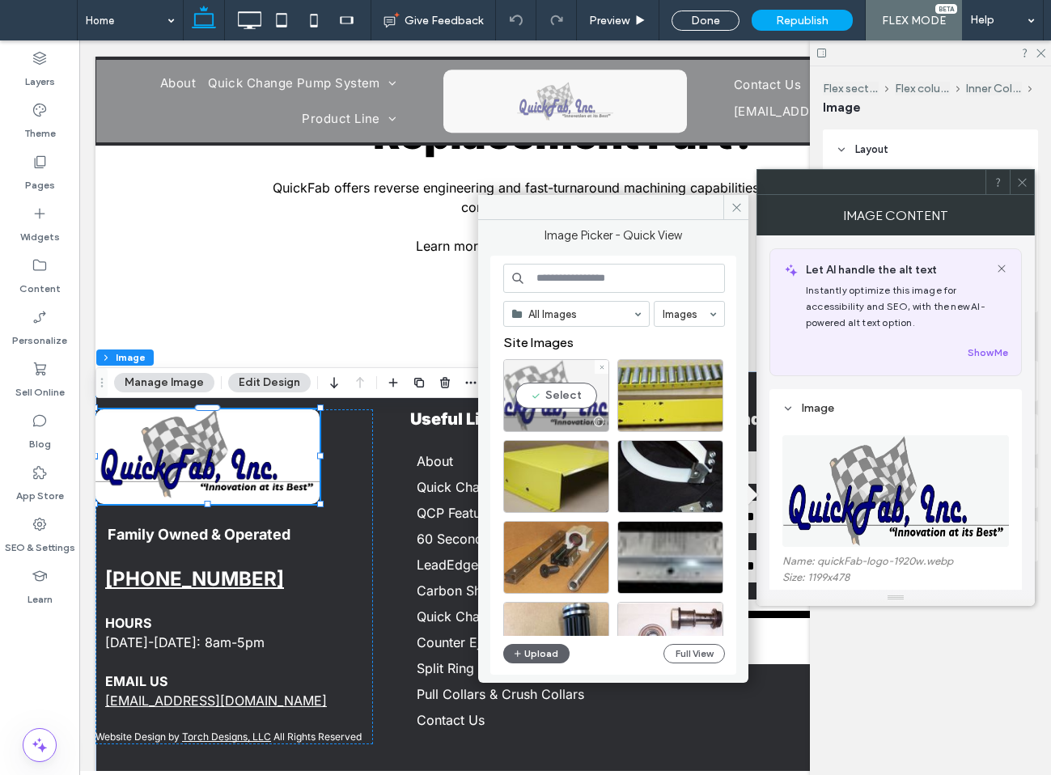
click at [564, 408] on div "Select" at bounding box center [556, 395] width 106 height 73
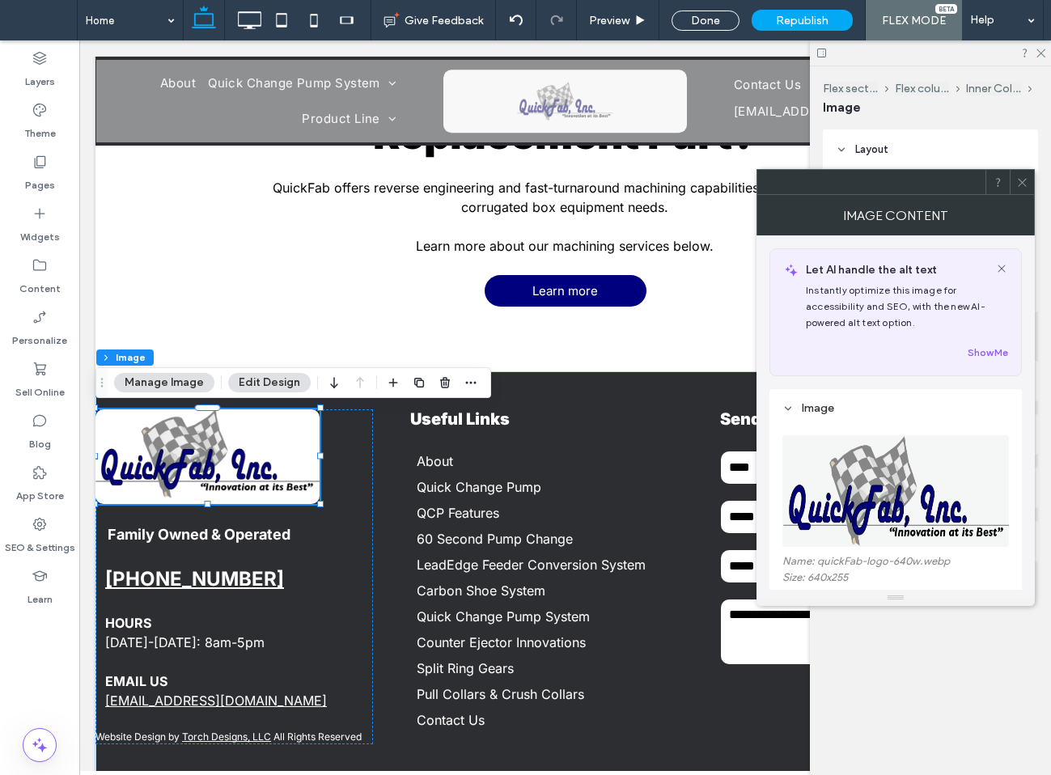
click at [1023, 175] on span at bounding box center [1022, 182] width 12 height 24
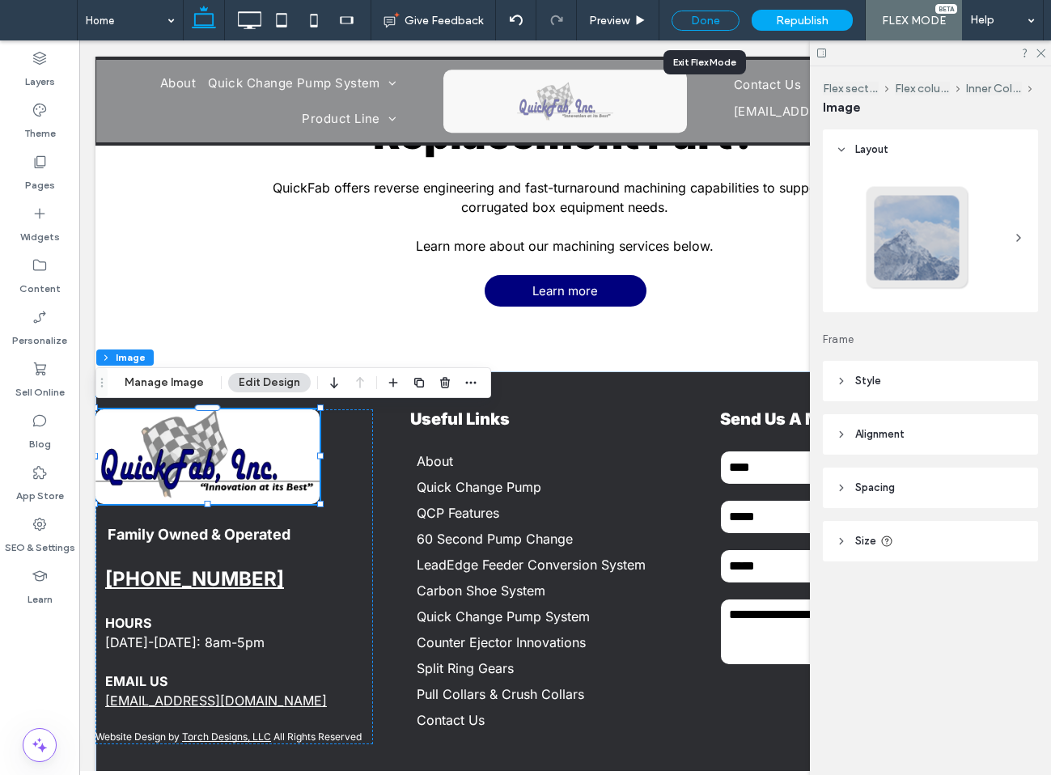
click at [709, 17] on div "Done" at bounding box center [706, 21] width 68 height 20
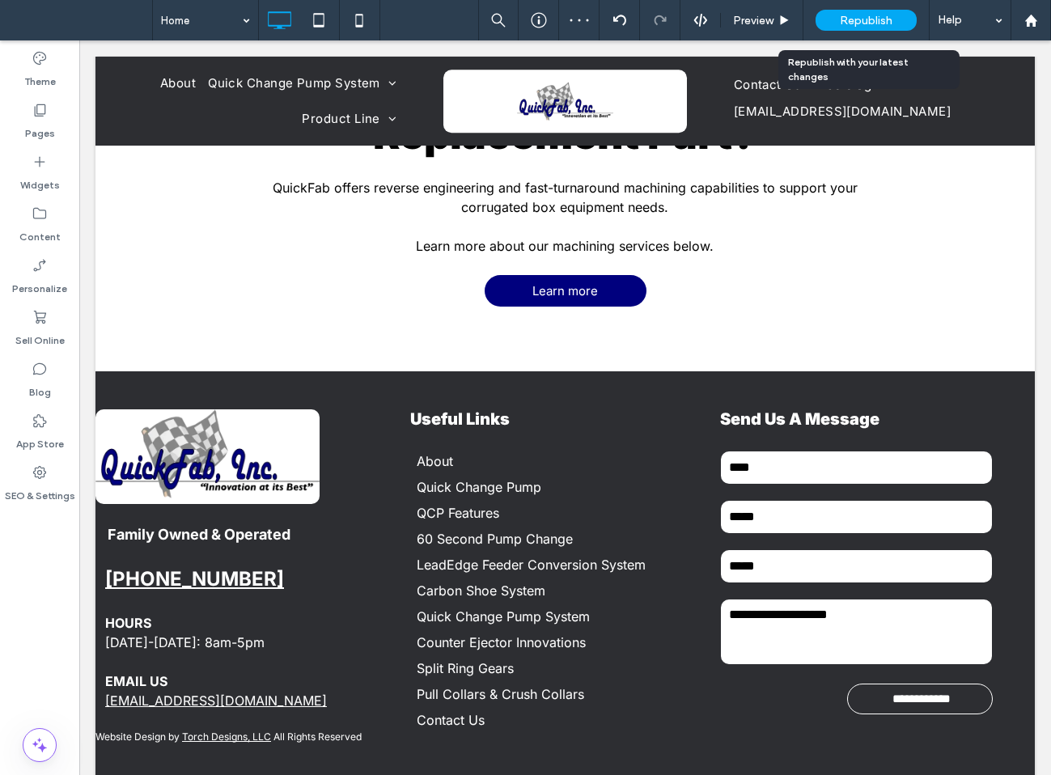
click at [845, 20] on span "Republish" at bounding box center [866, 21] width 53 height 14
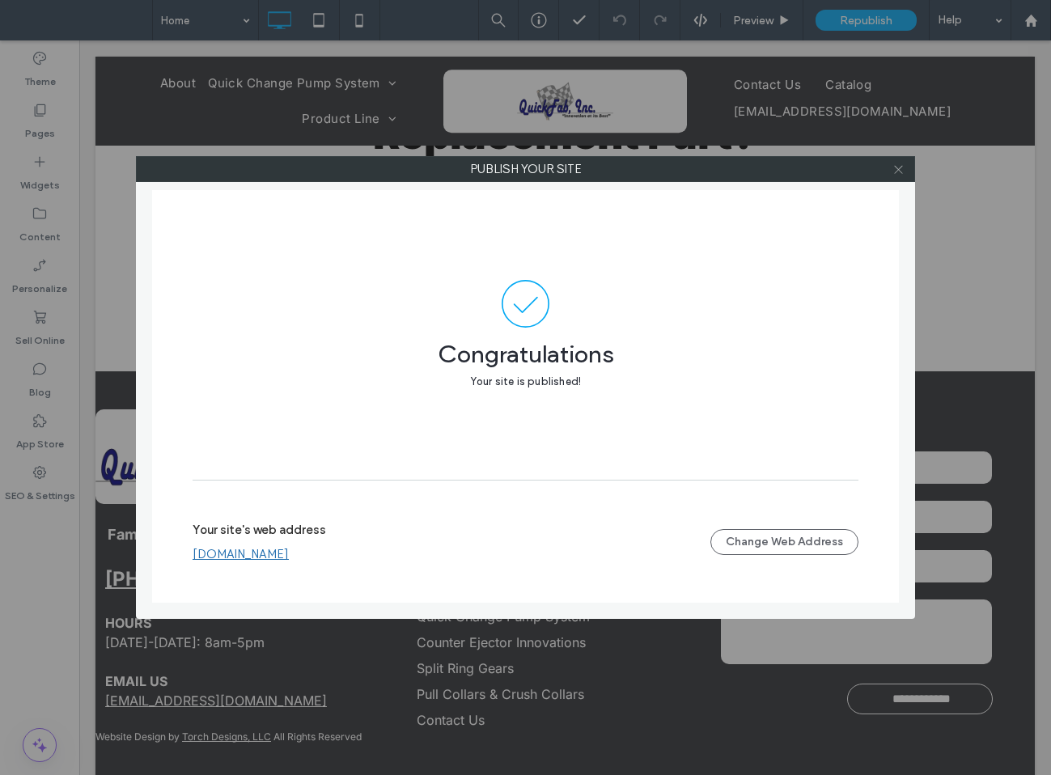
click at [900, 174] on icon at bounding box center [899, 169] width 12 height 12
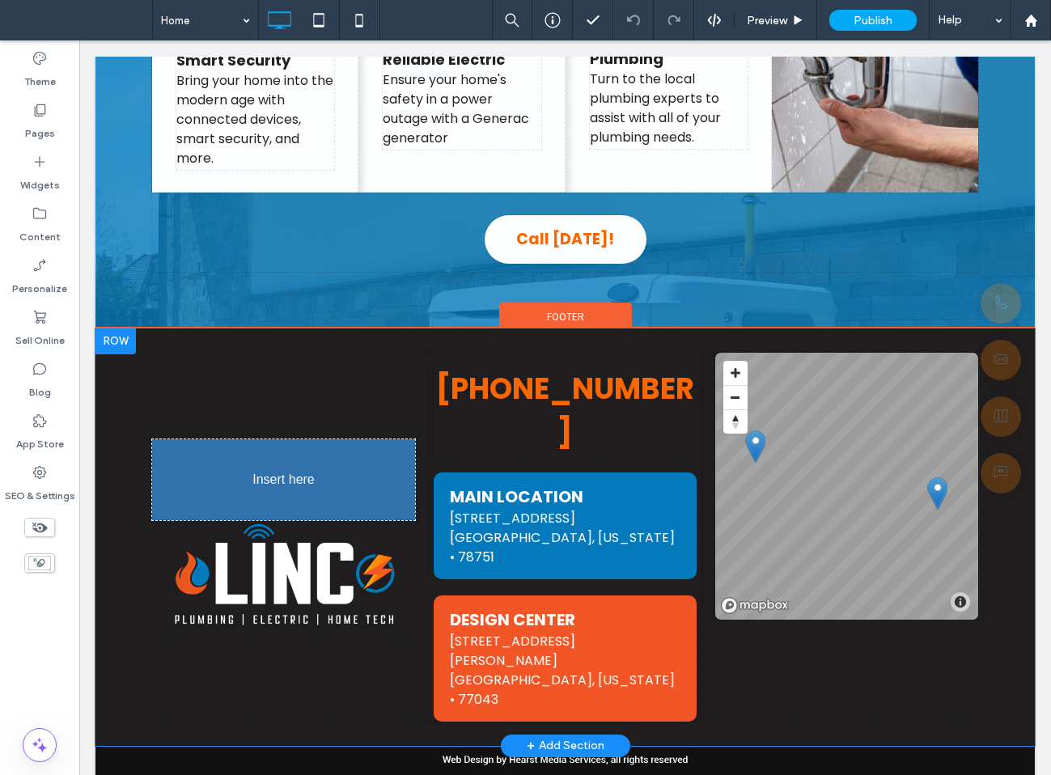
scroll to position [1809, 0]
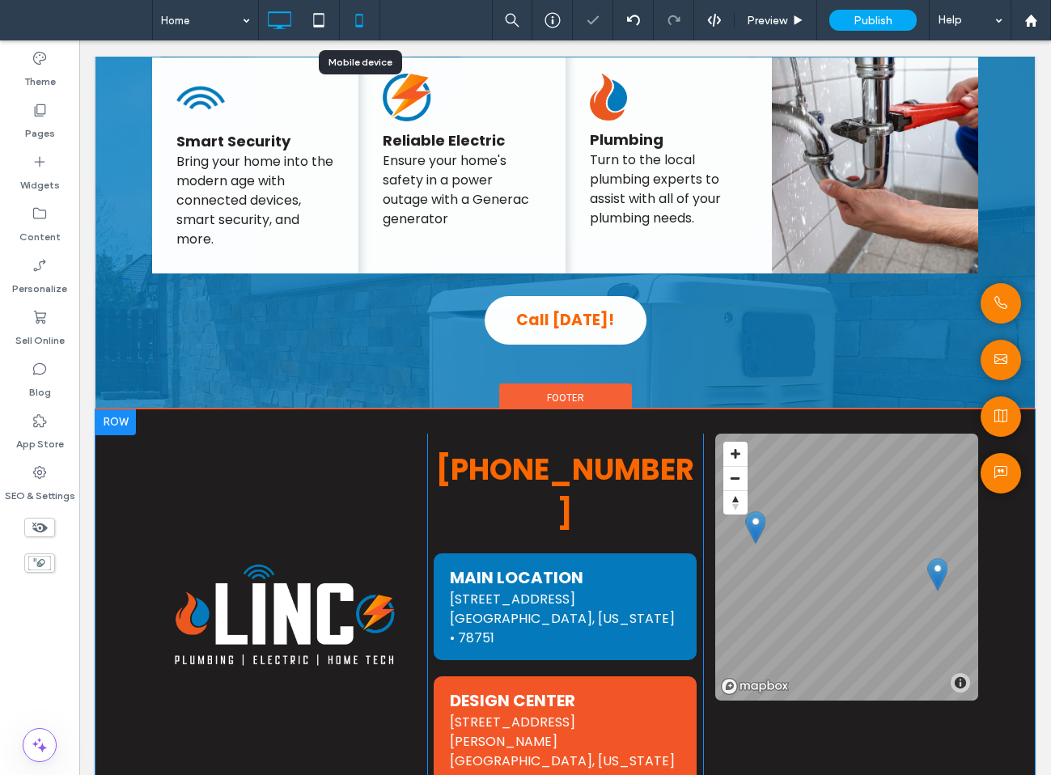
click at [367, 29] on icon at bounding box center [359, 20] width 32 height 32
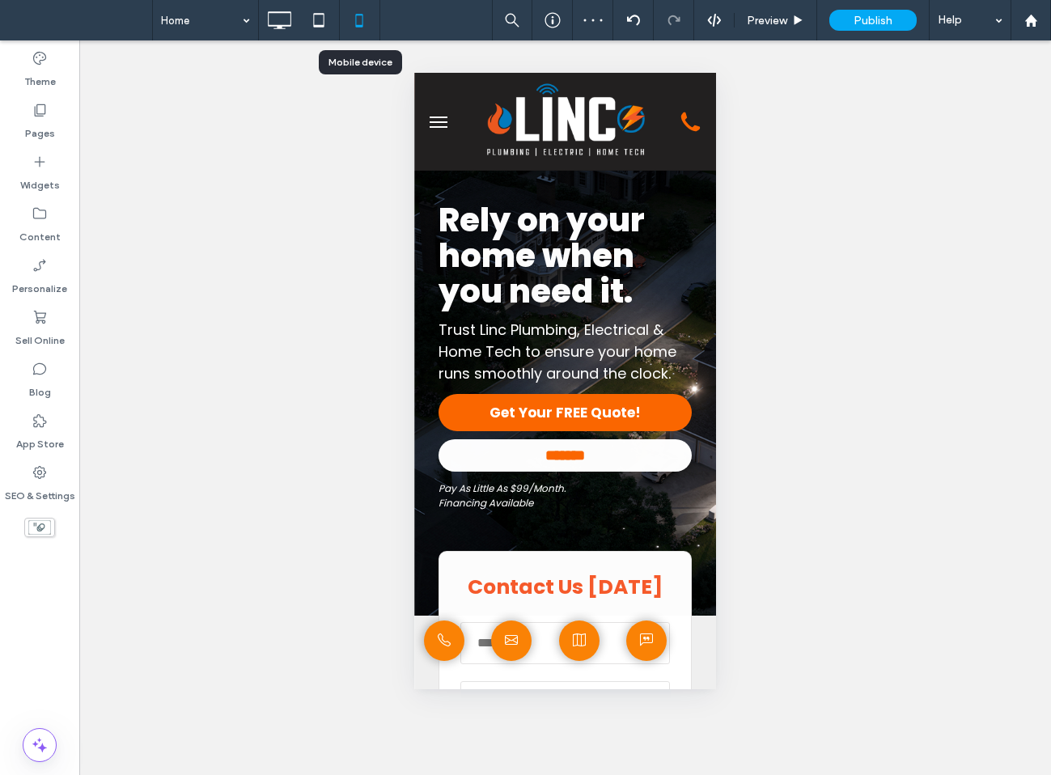
scroll to position [0, 0]
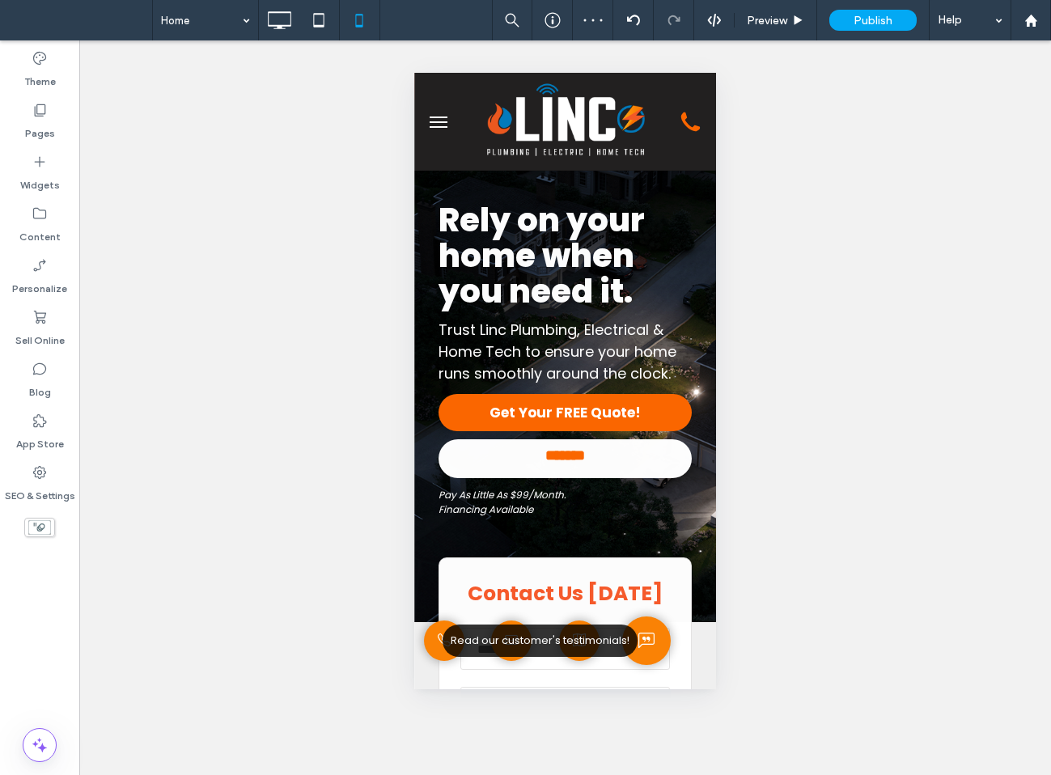
click at [651, 634] on icon at bounding box center [646, 641] width 16 height 24
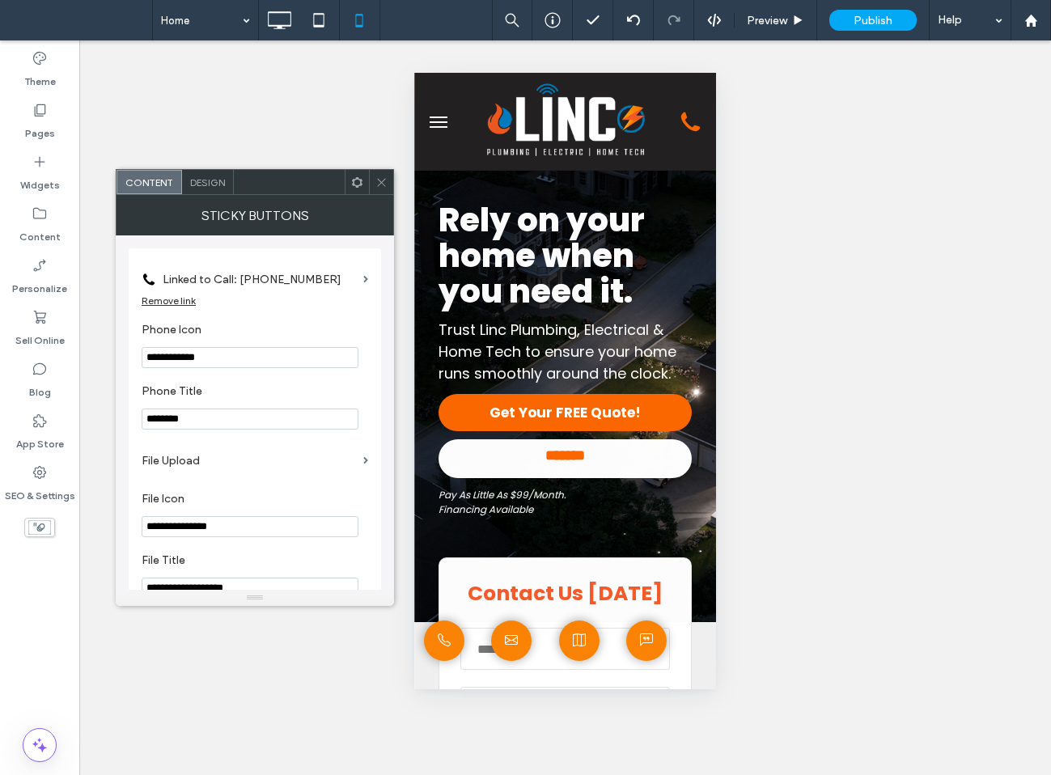
click at [208, 182] on span "Design" at bounding box center [207, 182] width 35 height 12
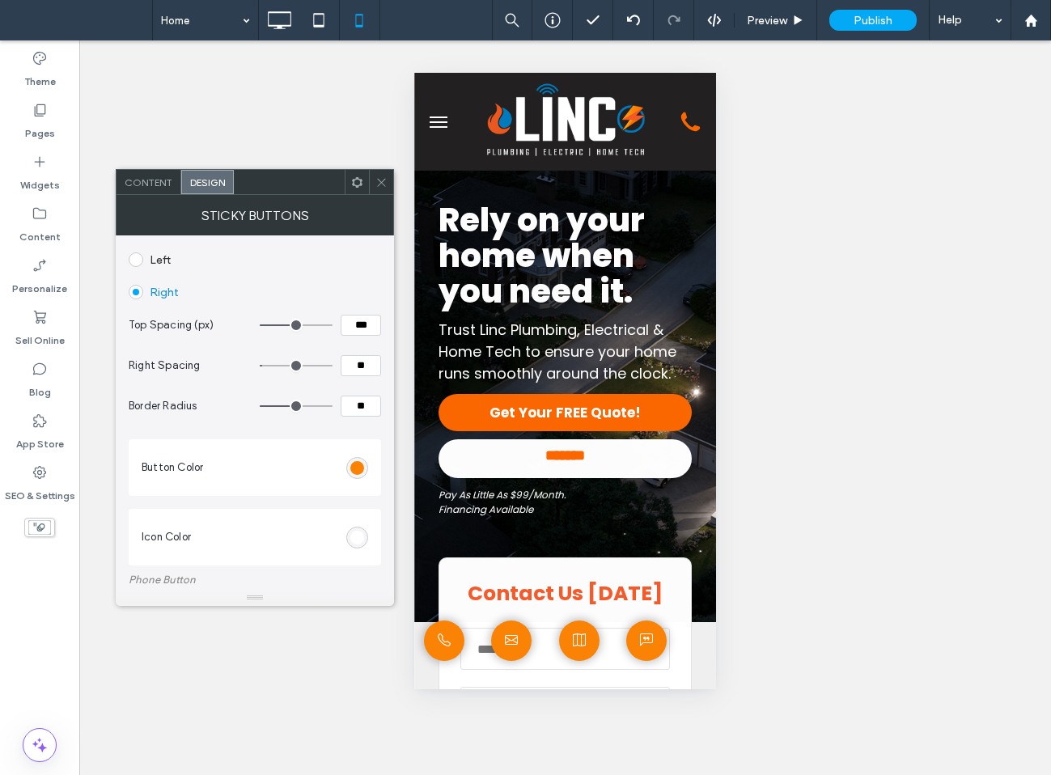
scroll to position [48, 0]
click at [160, 258] on label "Left" at bounding box center [160, 259] width 21 height 14
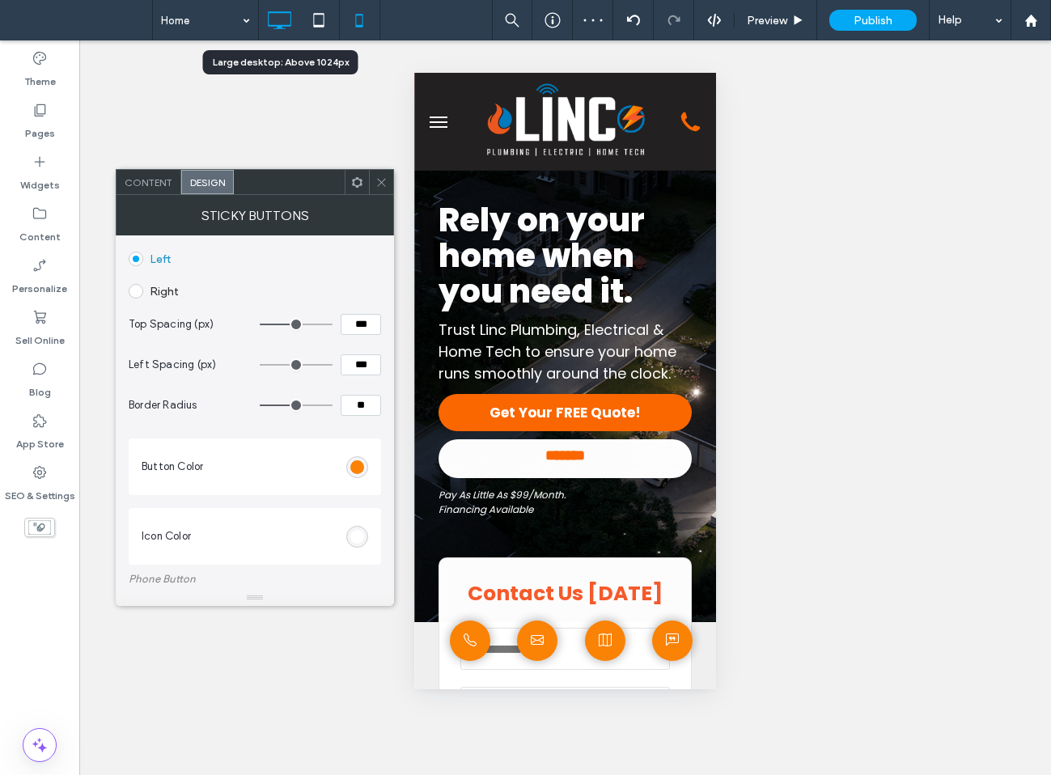
click at [275, 21] on icon at bounding box center [279, 20] width 32 height 32
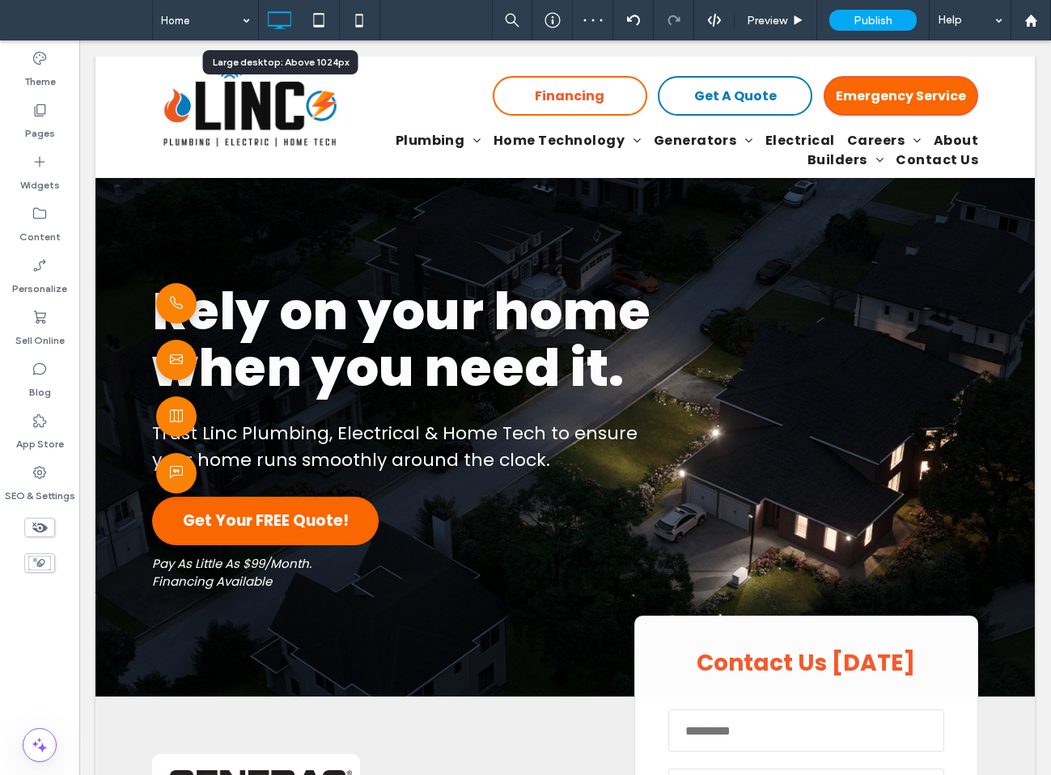
scroll to position [0, 0]
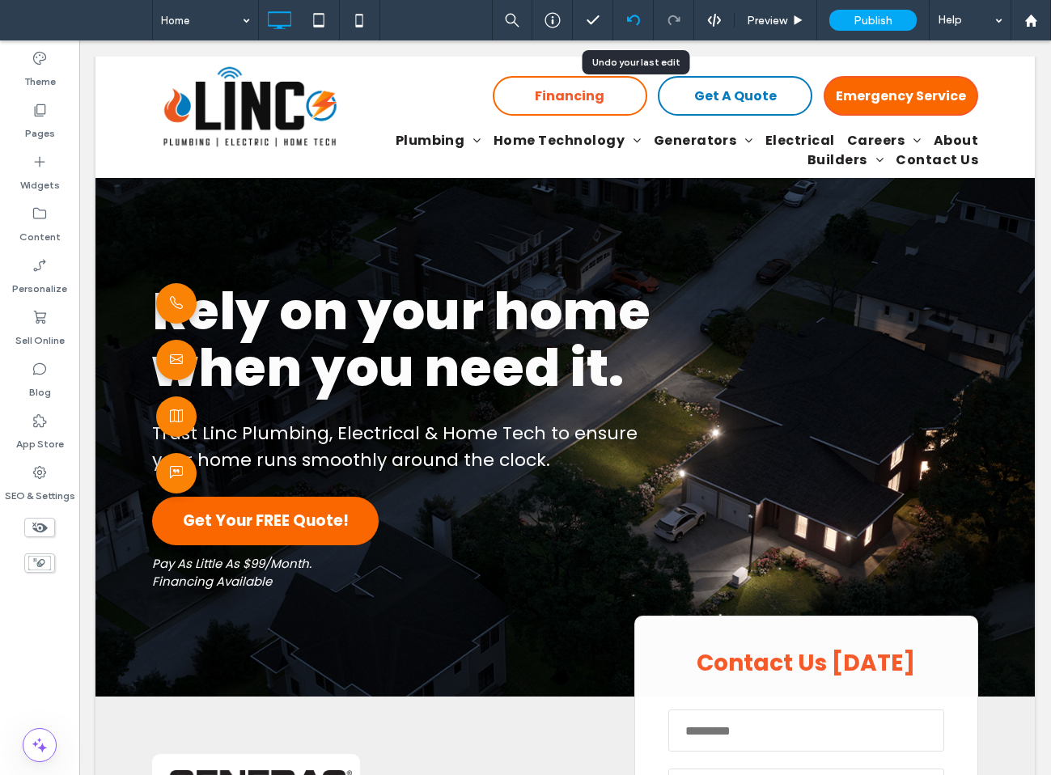
click at [633, 25] on icon at bounding box center [633, 20] width 13 height 13
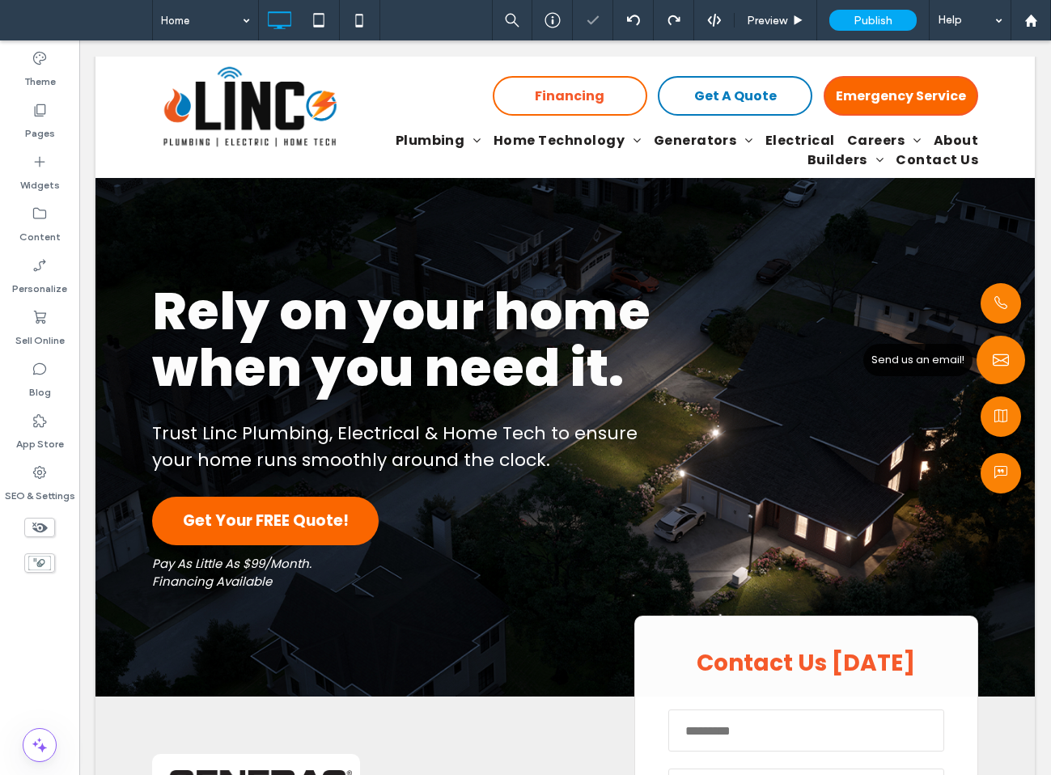
click at [998, 341] on span "Send us an email!" at bounding box center [1001, 360] width 49 height 49
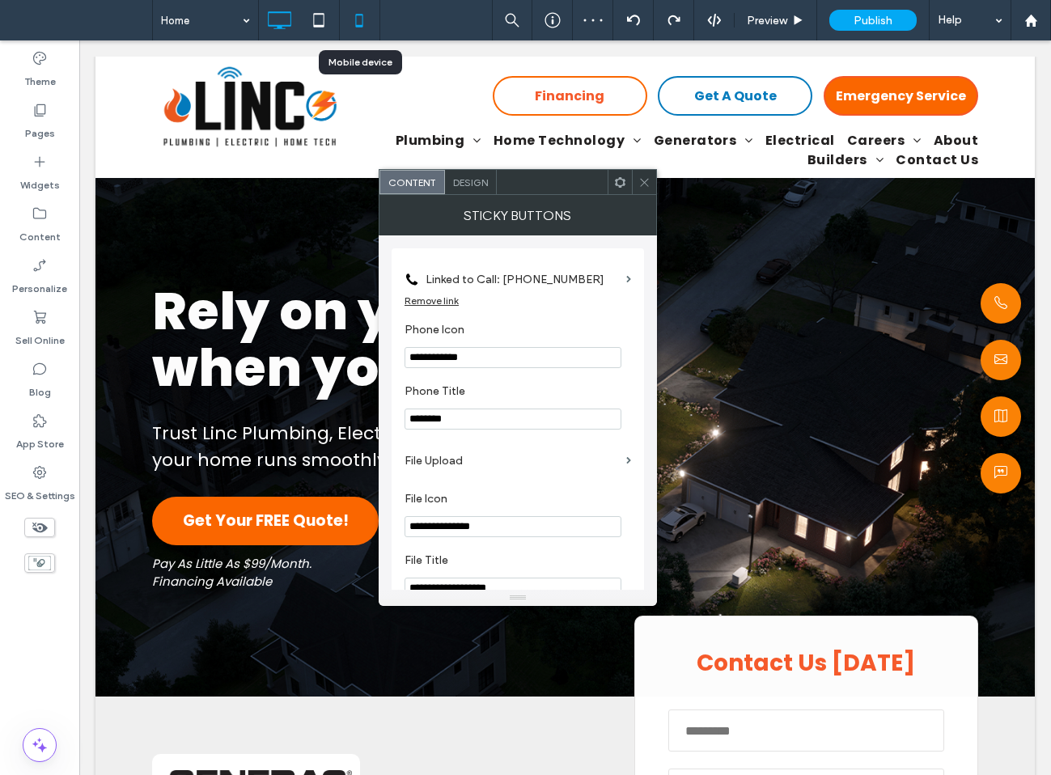
click at [356, 25] on use at bounding box center [359, 20] width 7 height 13
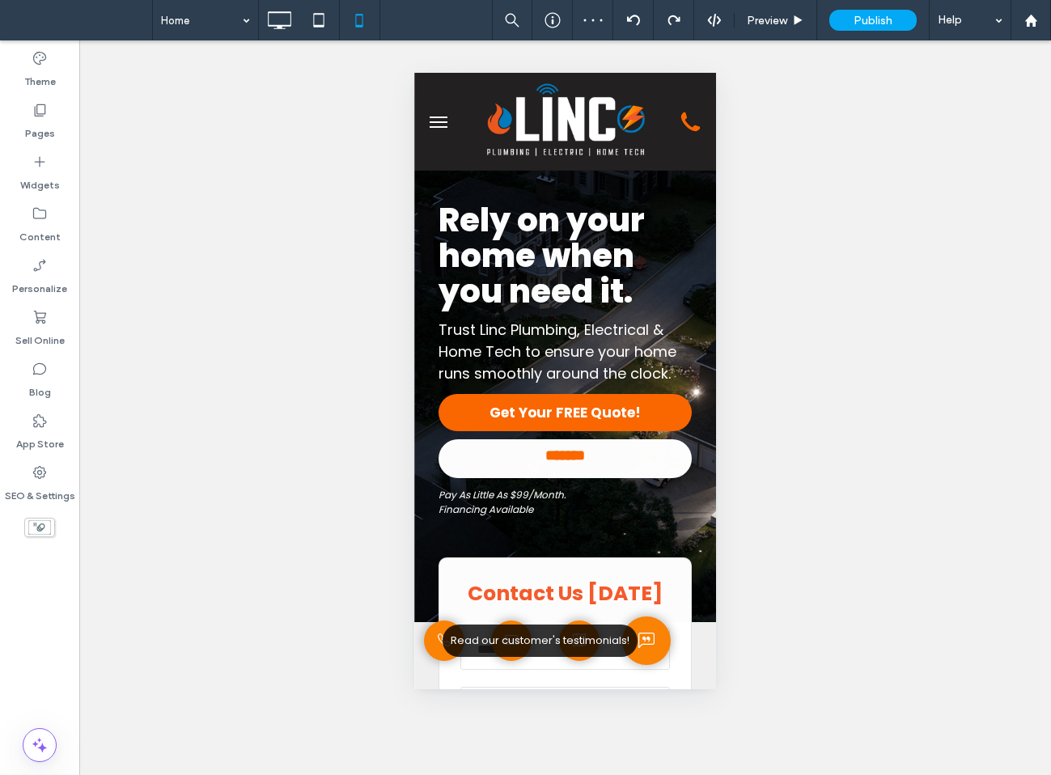
click at [583, 646] on li "Read our customer's testimonials!" at bounding box center [540, 641] width 195 height 32
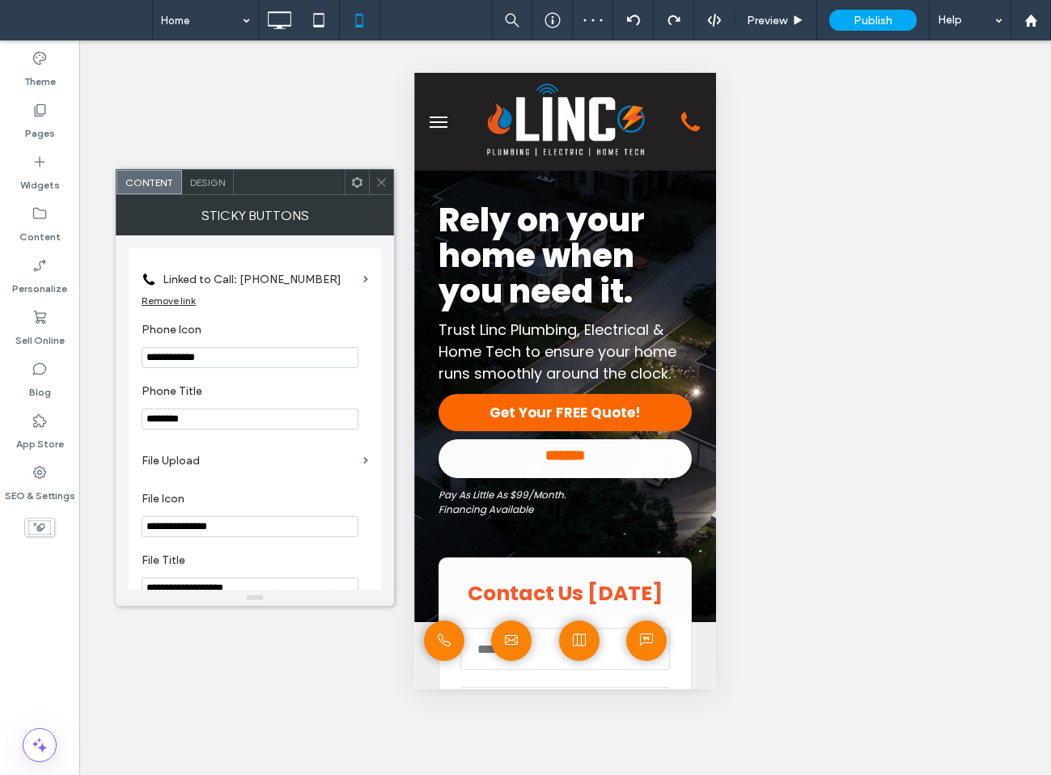
click at [198, 176] on span "Design" at bounding box center [207, 182] width 35 height 12
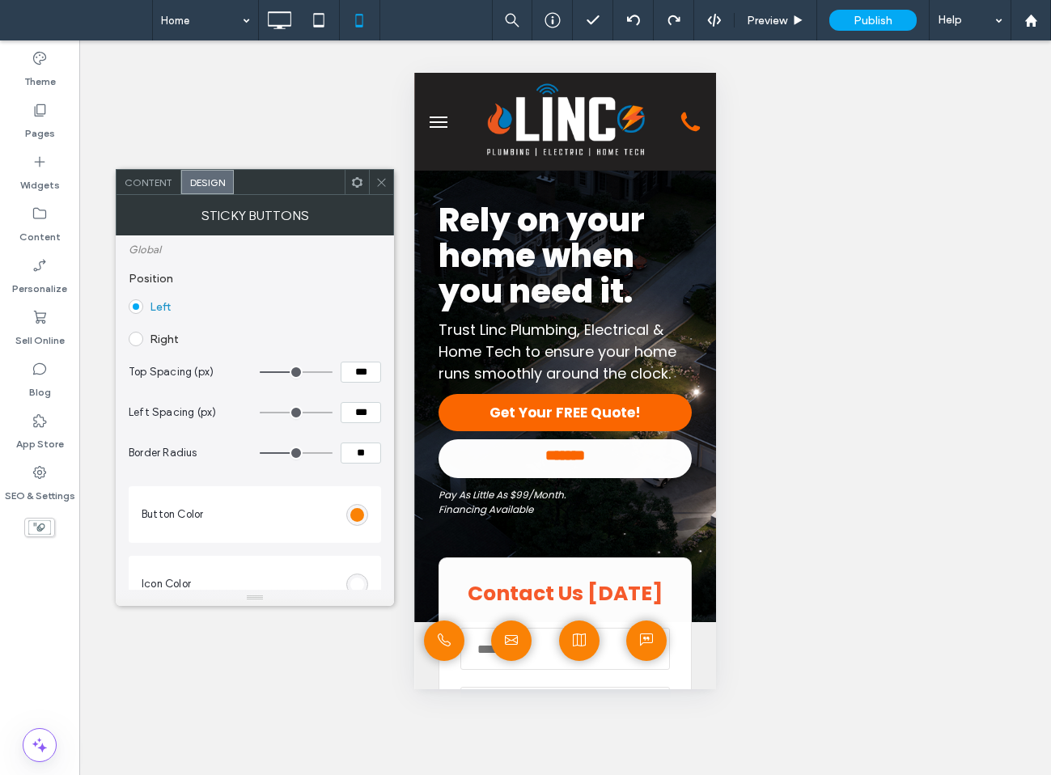
click at [171, 340] on label "Right" at bounding box center [164, 340] width 29 height 14
click at [274, 29] on icon at bounding box center [279, 20] width 32 height 32
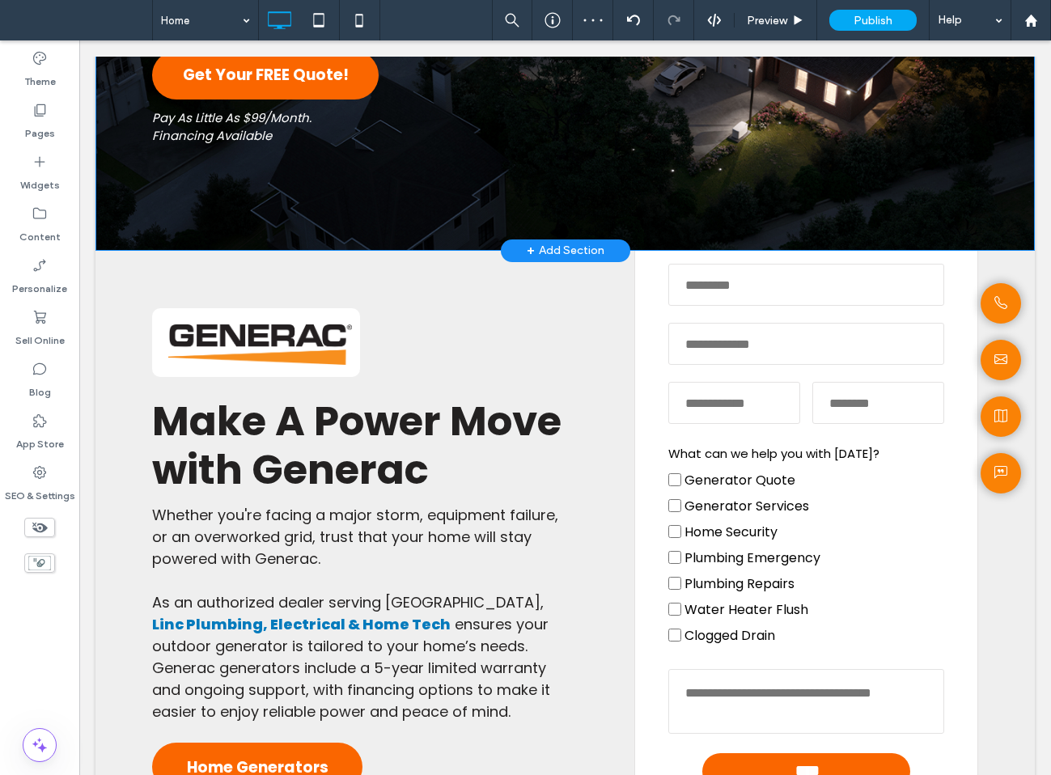
scroll to position [437, 0]
